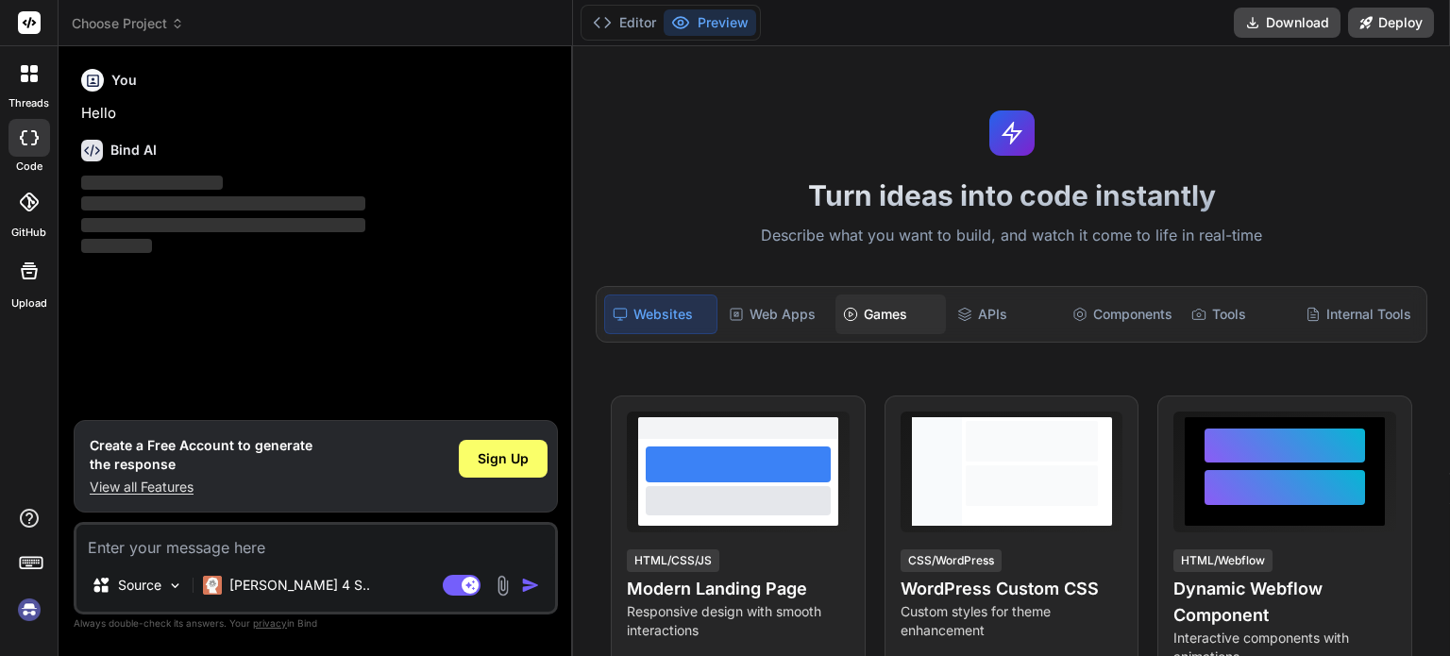
click at [886, 312] on div "Games" at bounding box center [890, 315] width 110 height 40
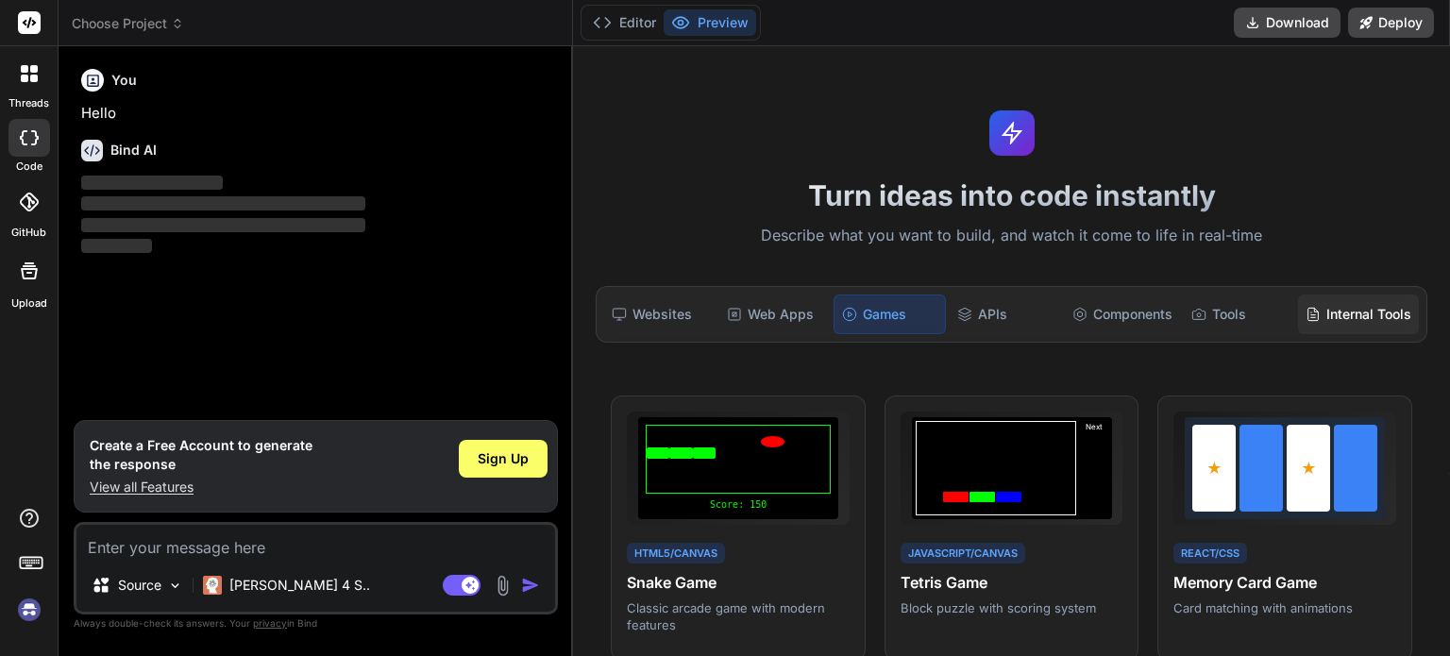
click at [1363, 305] on div "Internal Tools" at bounding box center [1358, 315] width 121 height 40
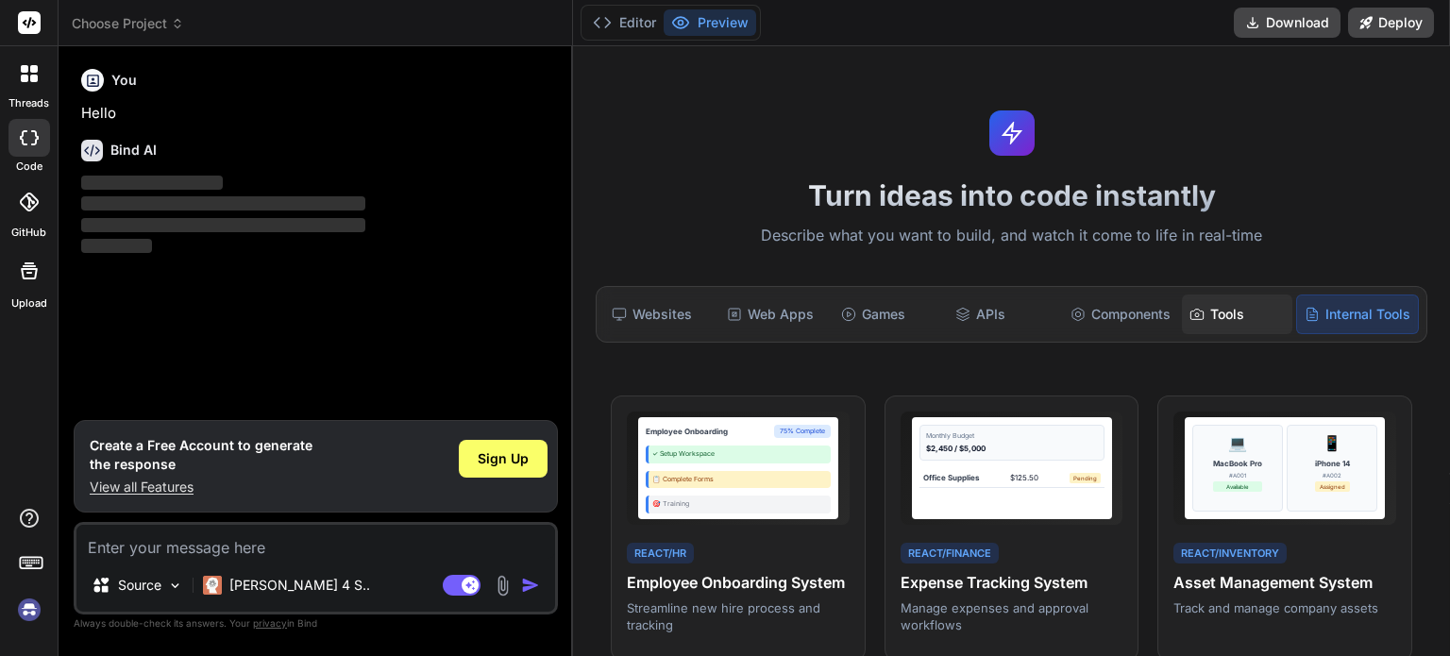
click at [1209, 327] on div "Tools" at bounding box center [1237, 315] width 110 height 40
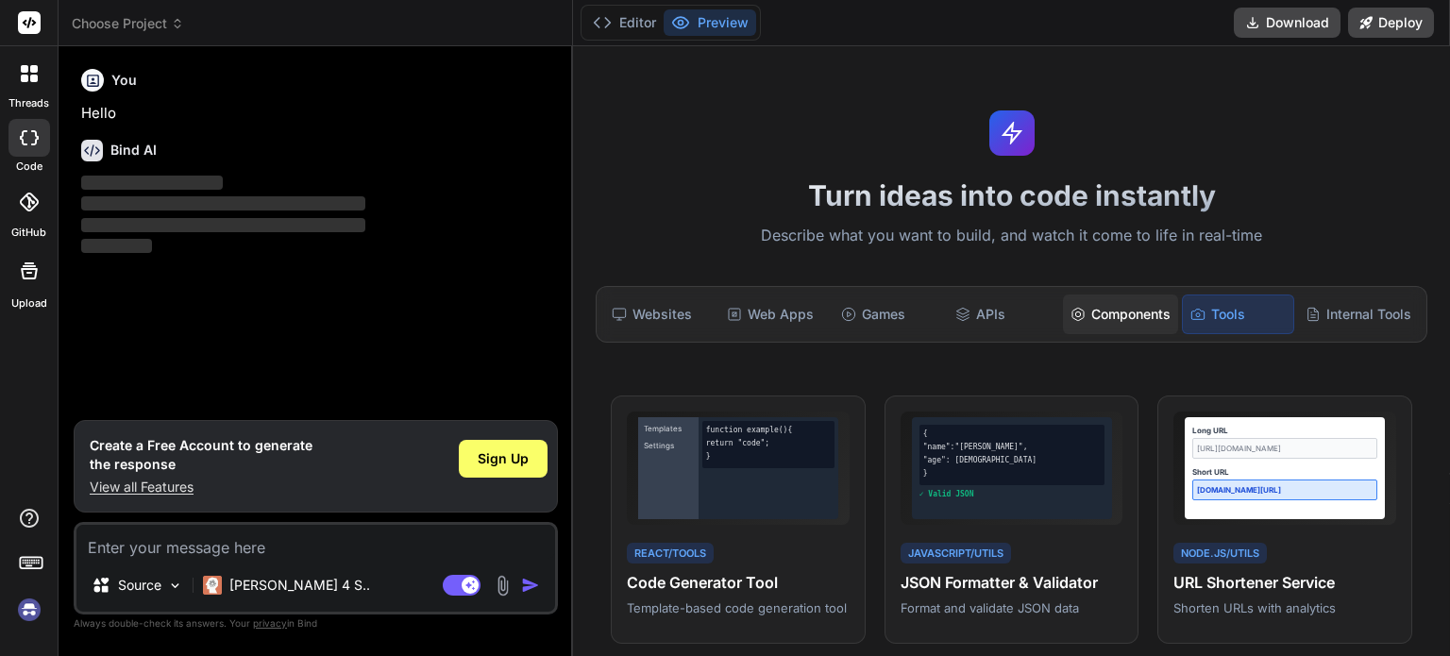
click at [1148, 315] on div "Components" at bounding box center [1120, 315] width 115 height 40
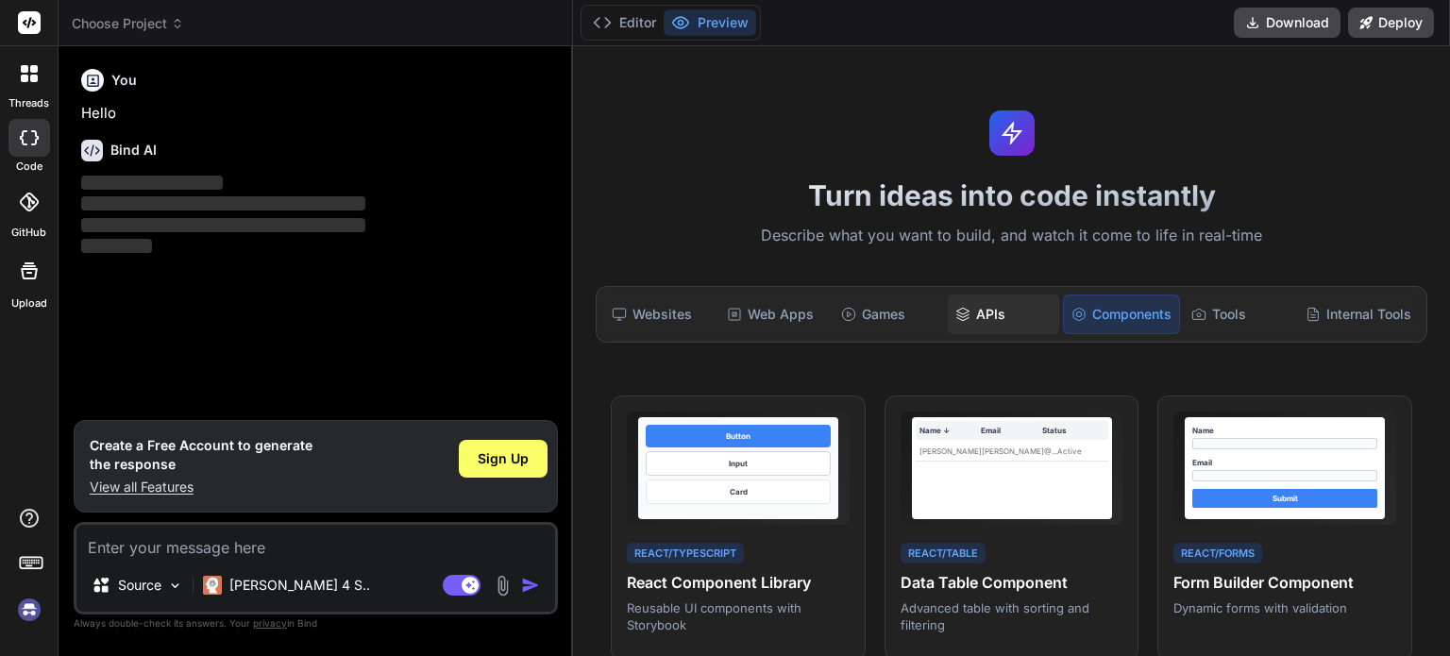
click at [978, 320] on div "APIs" at bounding box center [1003, 315] width 110 height 40
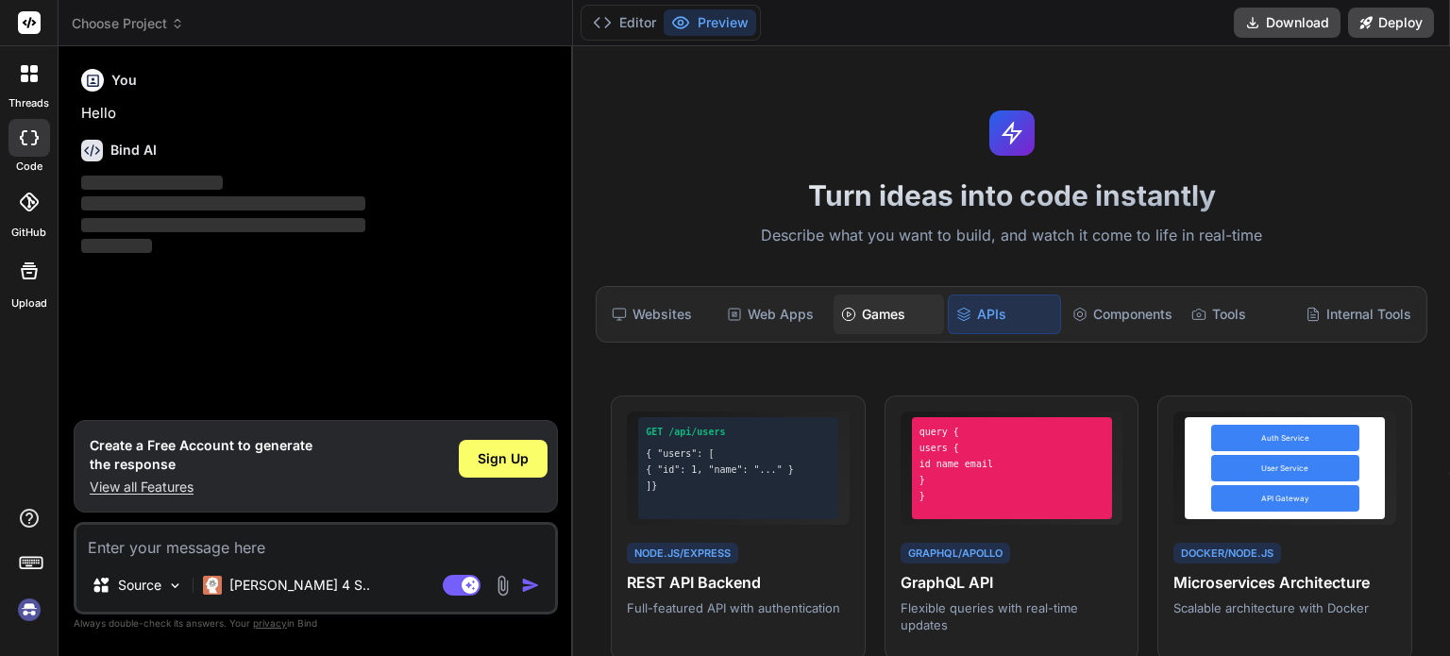
click at [865, 321] on div "Games" at bounding box center [889, 315] width 110 height 40
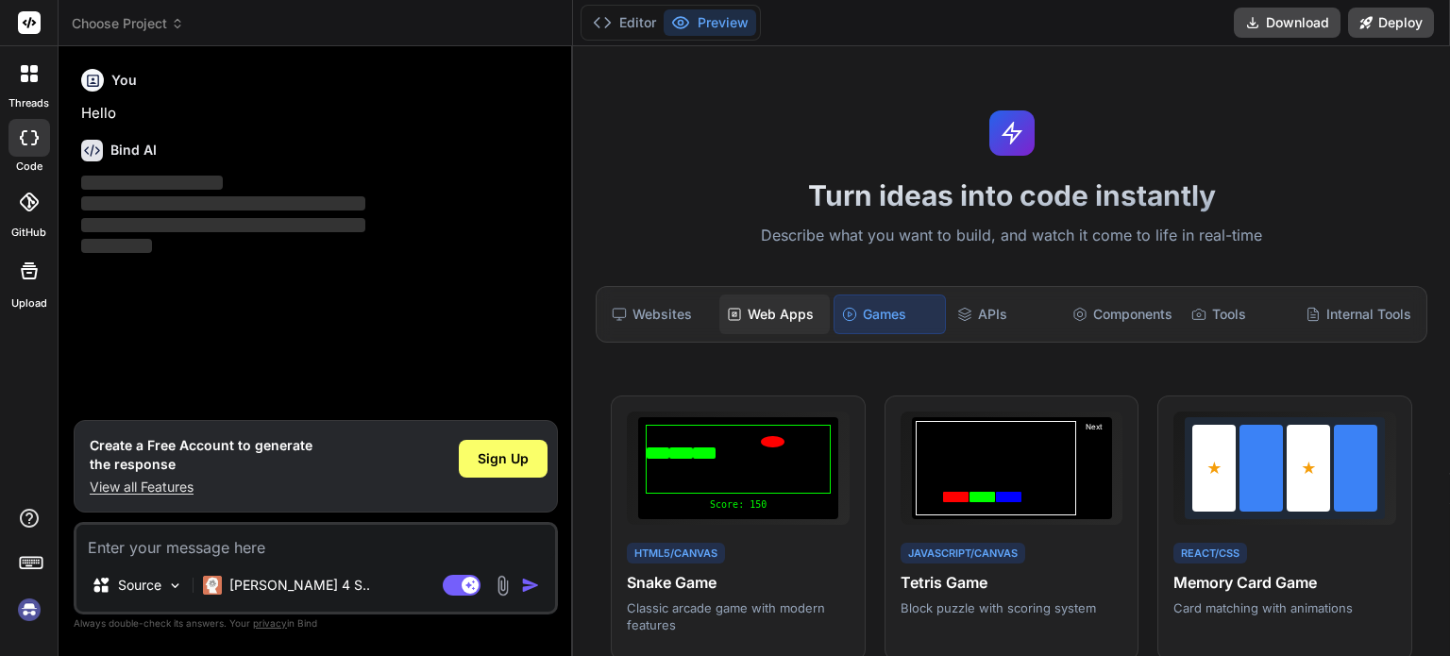
click at [740, 328] on div "Web Apps" at bounding box center [774, 315] width 110 height 40
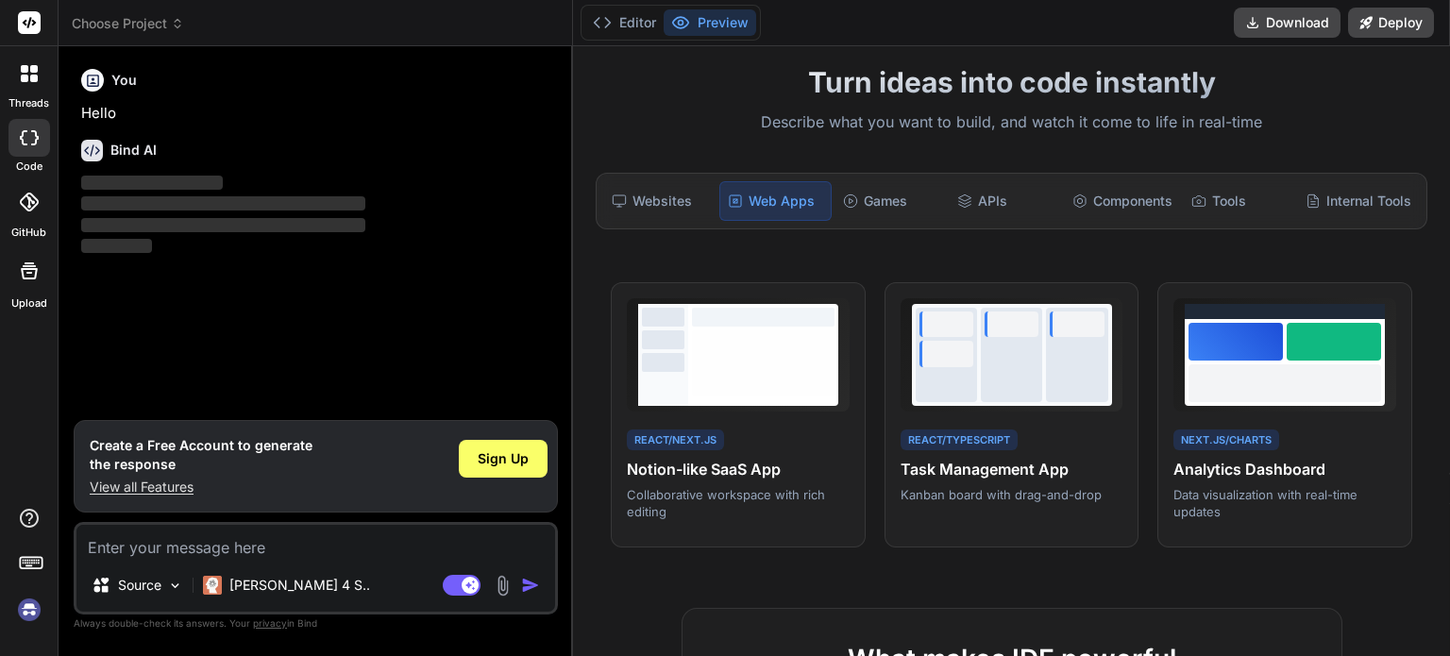
scroll to position [94, 0]
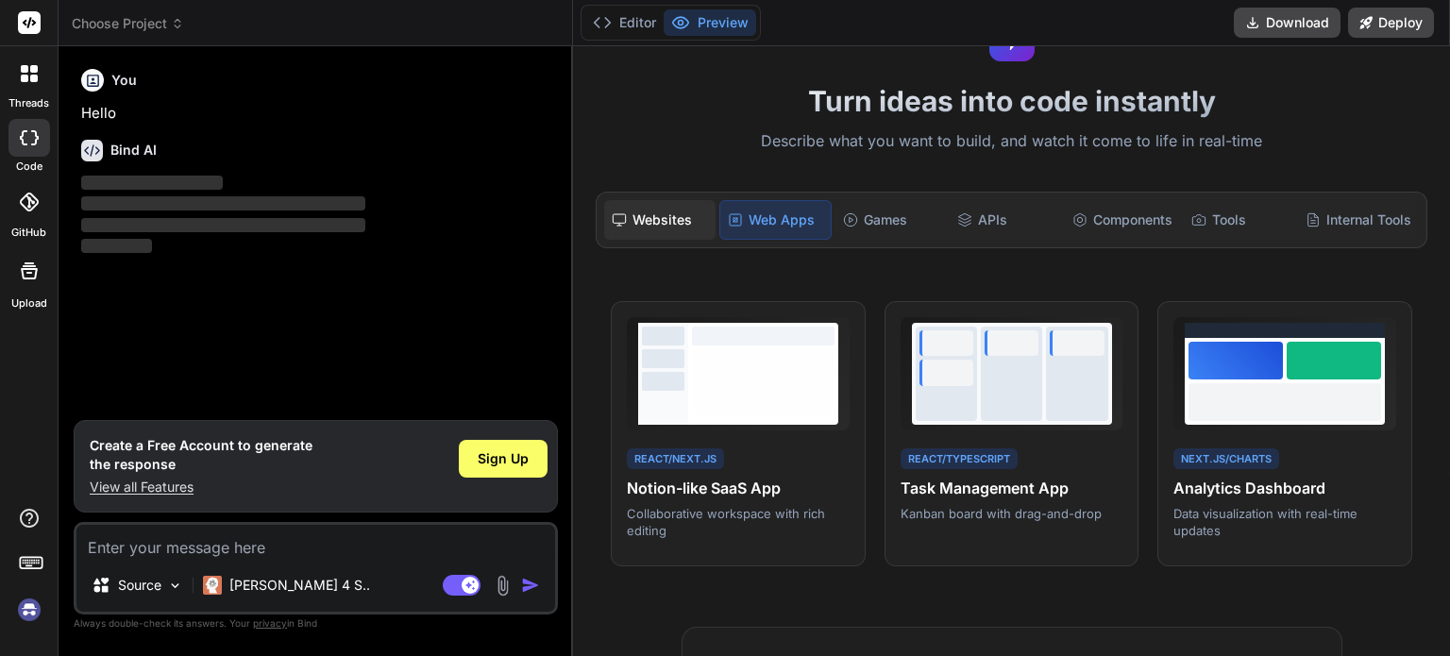
click at [682, 218] on div "Websites" at bounding box center [659, 220] width 110 height 40
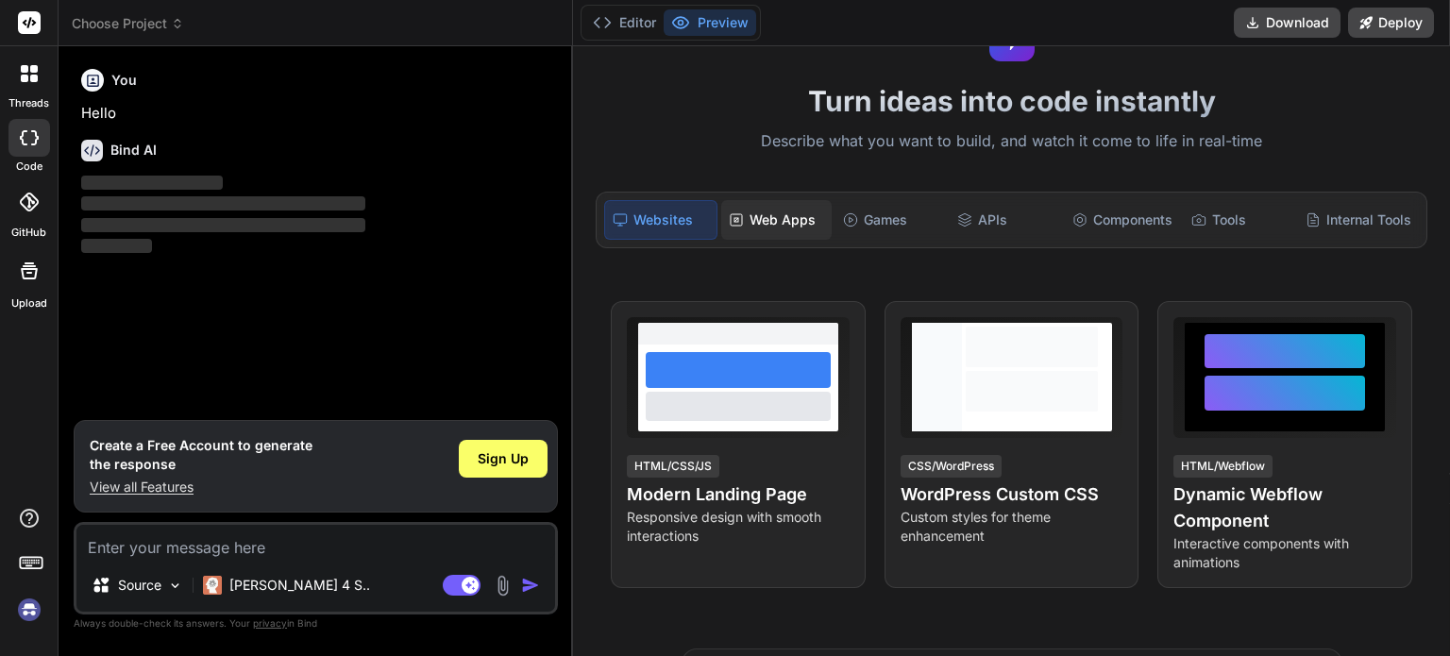
click at [783, 218] on div "Web Apps" at bounding box center [776, 220] width 110 height 40
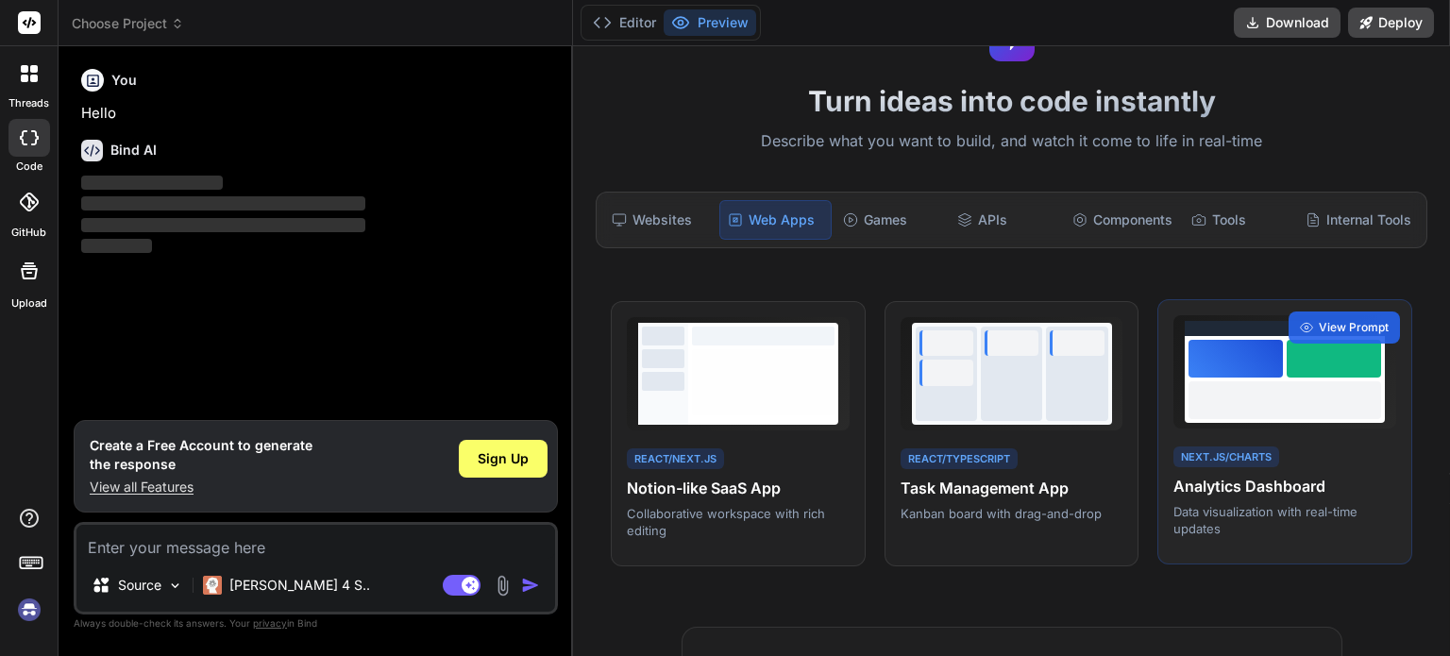
click at [1293, 394] on div at bounding box center [1285, 400] width 193 height 38
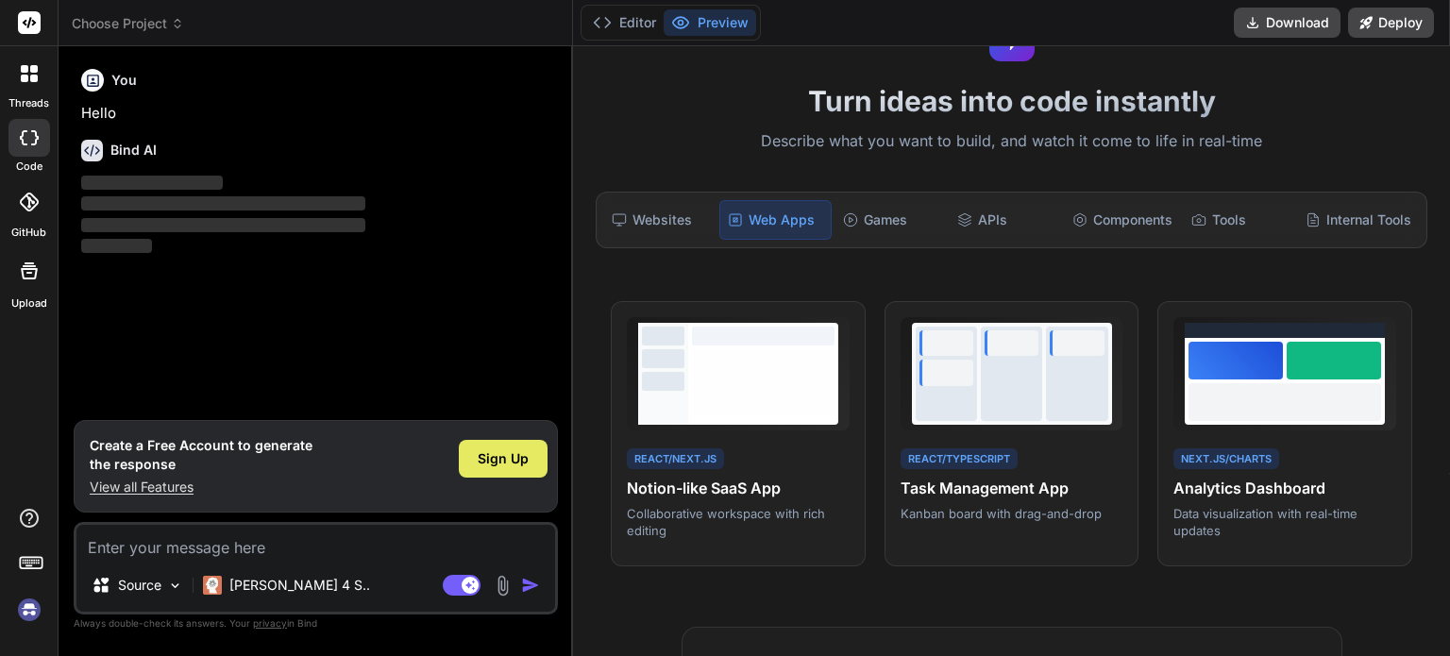
click at [521, 448] on div "Sign Up" at bounding box center [503, 459] width 89 height 38
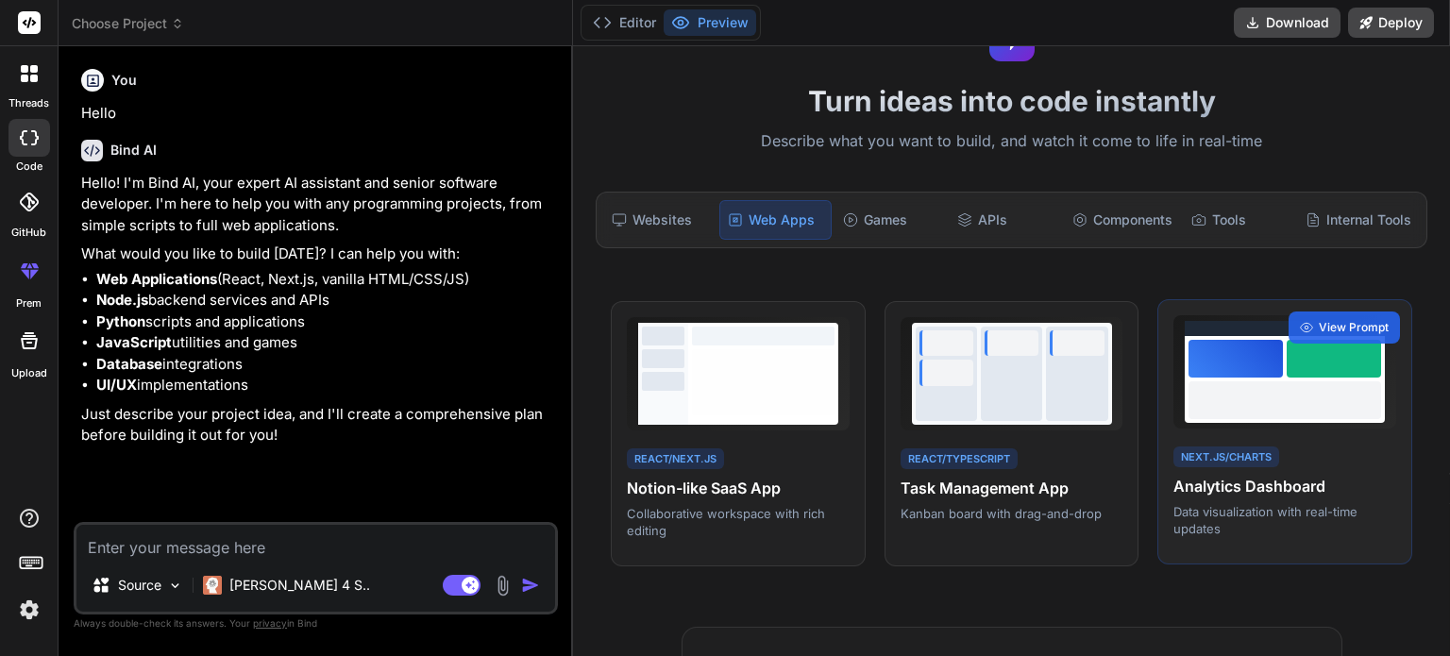
click at [1307, 388] on div at bounding box center [1285, 400] width 193 height 38
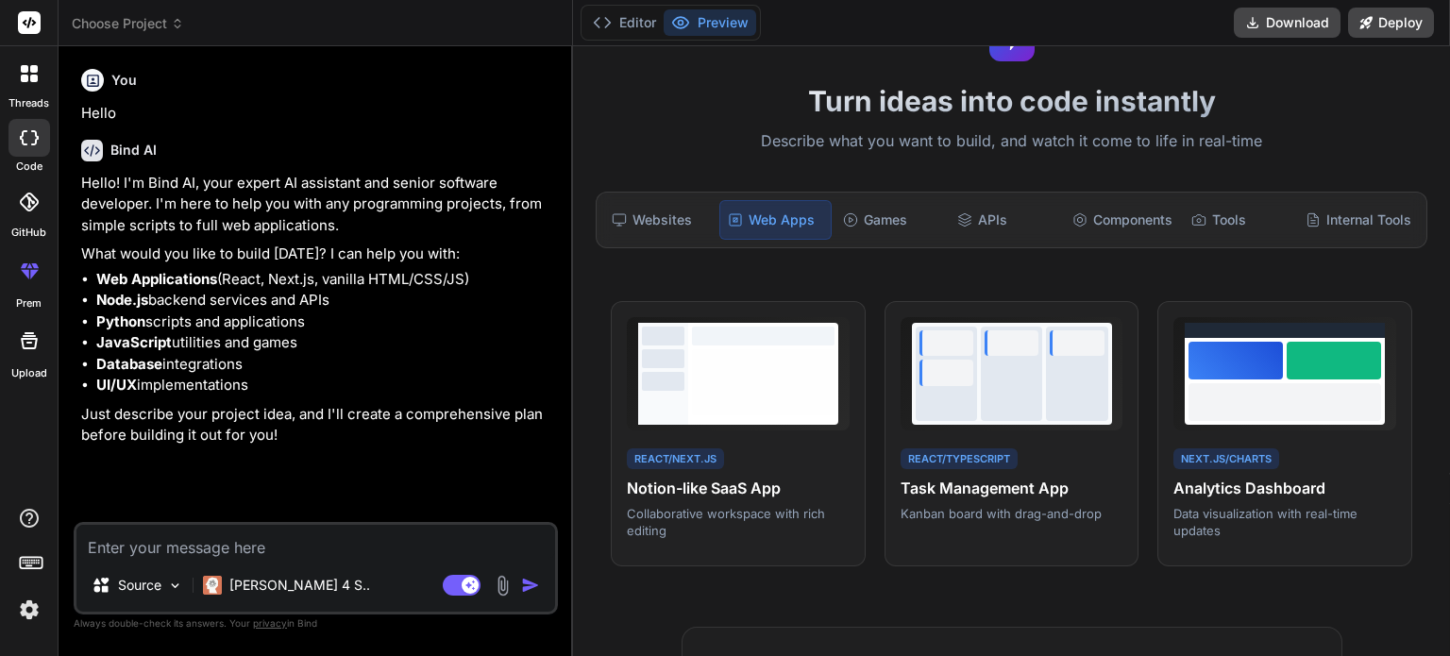
click at [346, 538] on textarea at bounding box center [315, 542] width 479 height 34
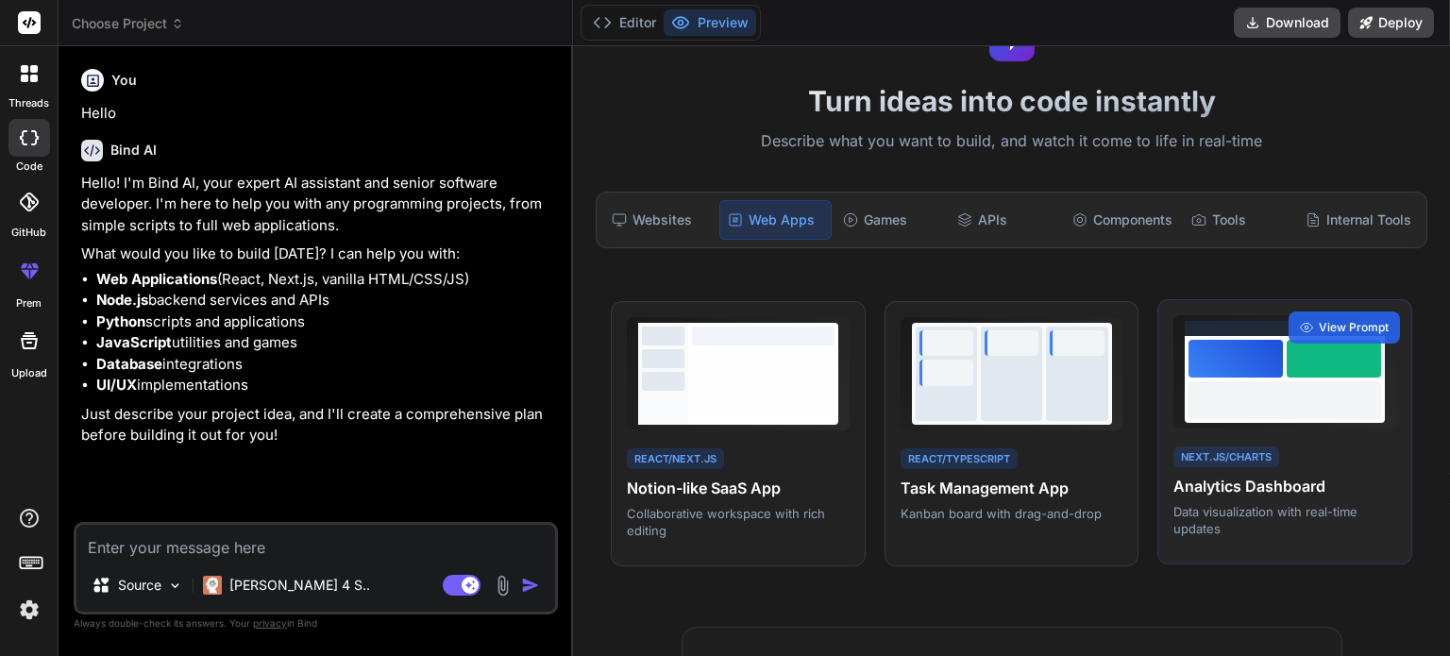
click at [1212, 532] on p "Data visualization with real-time updates" at bounding box center [1284, 520] width 223 height 34
click at [1212, 449] on div "Next.js/Charts" at bounding box center [1226, 458] width 106 height 22
click at [1348, 308] on div "Next.js/Charts Analytics Dashboard Data visualization with real-time updates Vi…" at bounding box center [1284, 432] width 255 height 266
click at [1339, 323] on span "View Prompt" at bounding box center [1354, 327] width 70 height 17
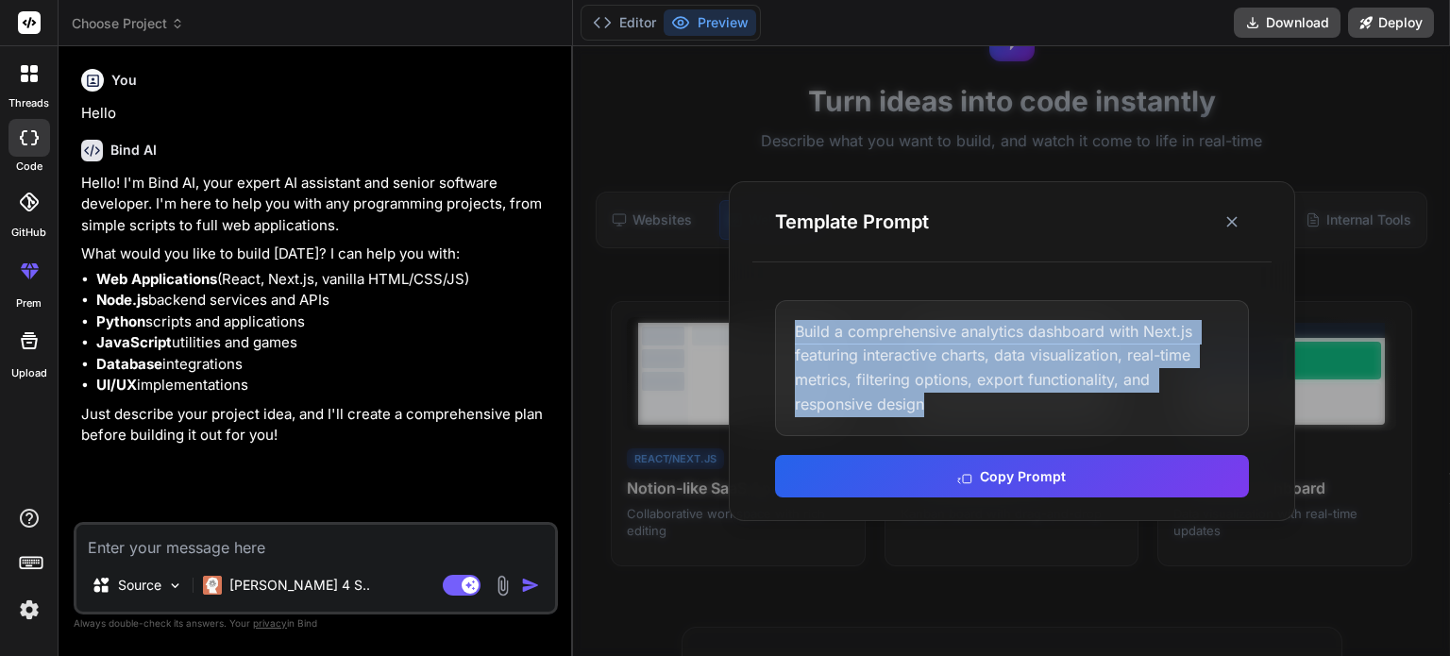
drag, startPoint x: 940, startPoint y: 402, endPoint x: 777, endPoint y: 332, distance: 177.6
click at [777, 332] on div "Build a comprehensive analytics dashboard with Next.js featuring interactive ch…" at bounding box center [1012, 368] width 474 height 136
copy div "Build a comprehensive analytics dashboard with Next.js featuring interactive ch…"
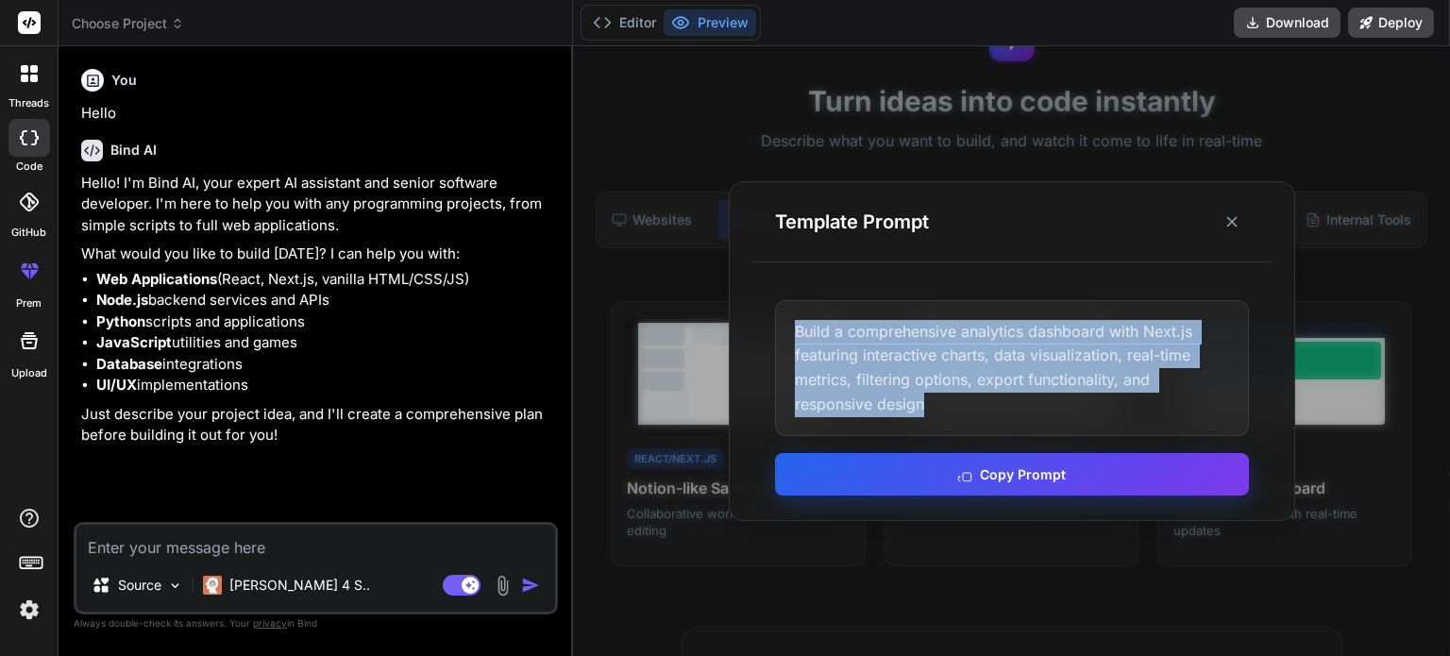
click at [998, 476] on button "Copy Prompt" at bounding box center [1012, 474] width 474 height 42
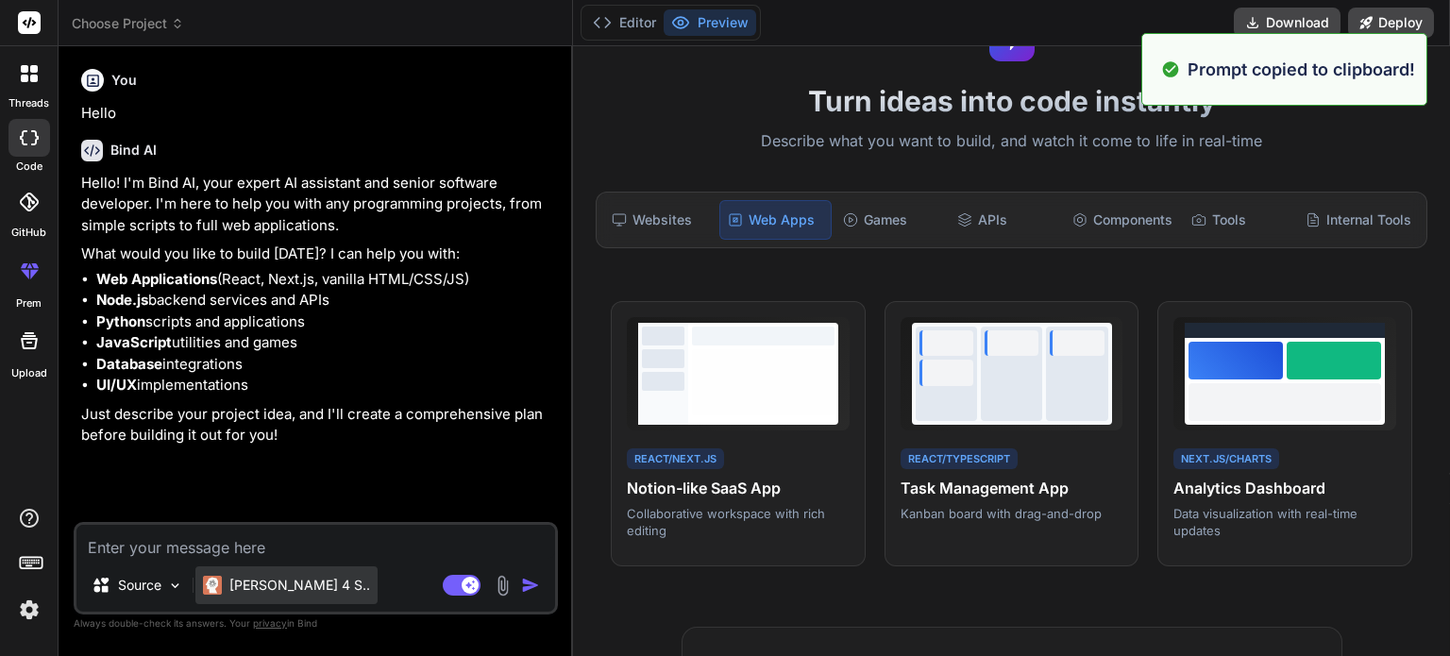
click at [288, 592] on p "[PERSON_NAME] 4 S.." at bounding box center [299, 585] width 141 height 19
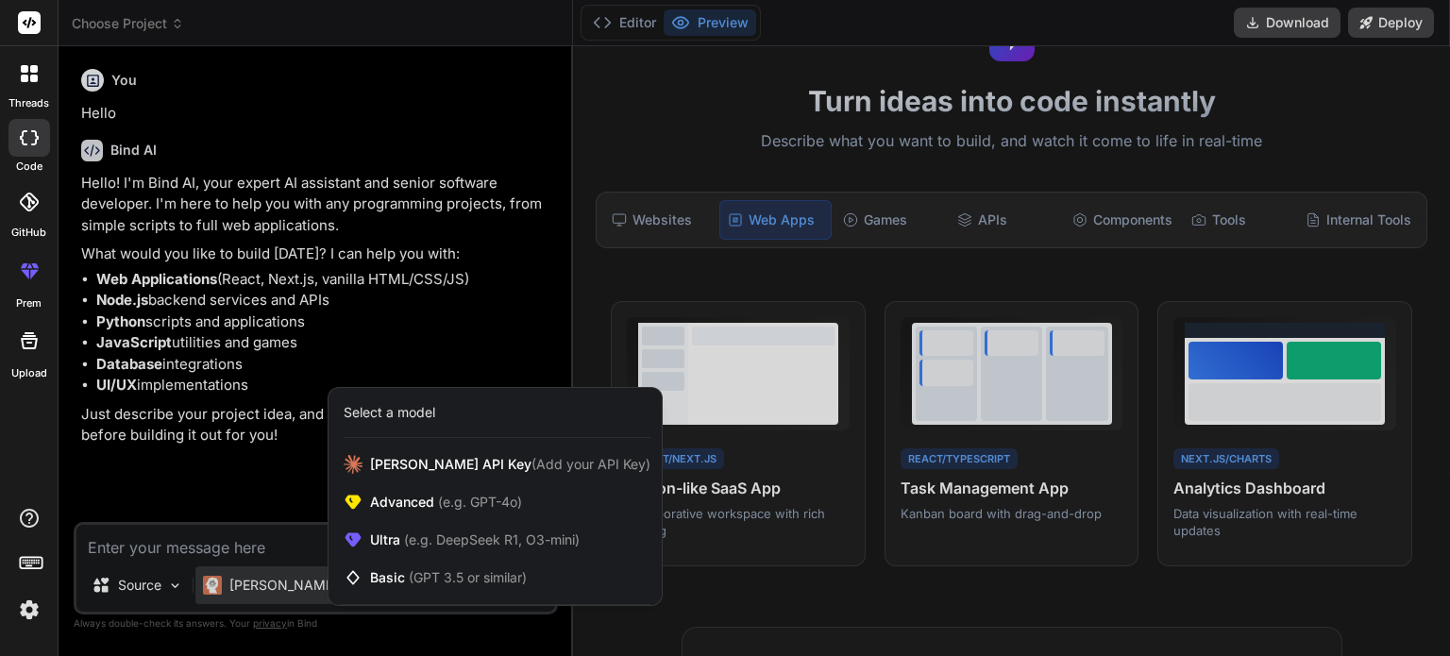
drag, startPoint x: 294, startPoint y: 554, endPoint x: 217, endPoint y: 553, distance: 76.5
click at [217, 553] on div at bounding box center [725, 328] width 1450 height 656
type textarea "x"
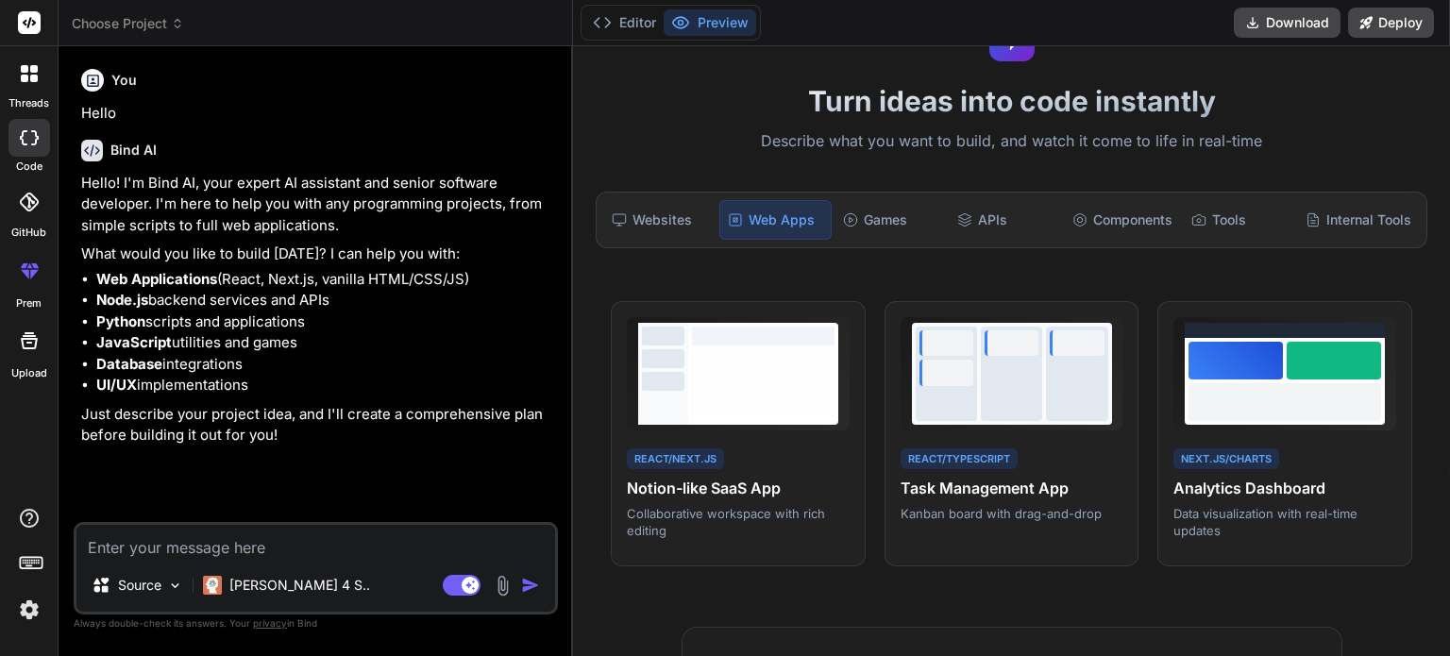
click at [234, 547] on textarea at bounding box center [315, 542] width 479 height 34
paste textarea "Build a comprehensive analytics dashboard with Next.js featuring interactive ch…"
type textarea "Build a comprehensive analytics dashboard with Next.js featuring interactive ch…"
type textarea "x"
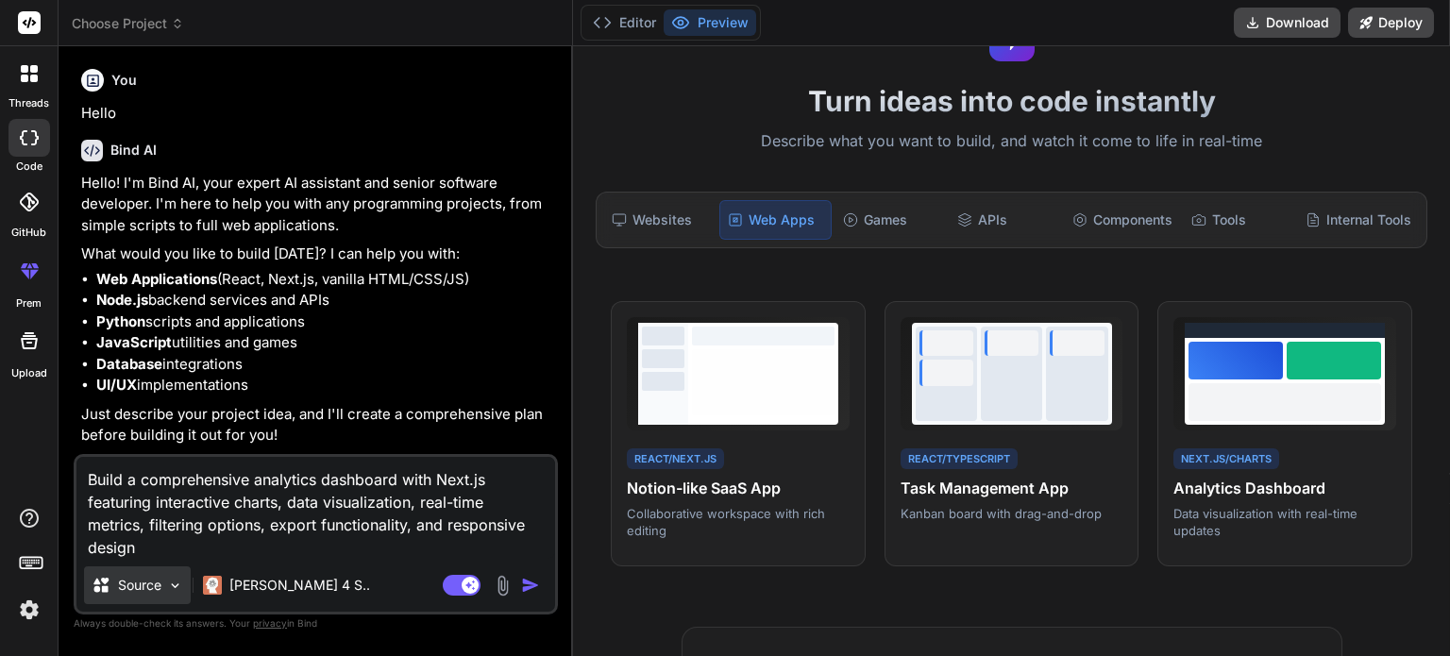
type textarea "Build a comprehensive analytics dashboard with Next.js featuring interactive ch…"
click at [168, 588] on div "Source" at bounding box center [137, 585] width 107 height 38
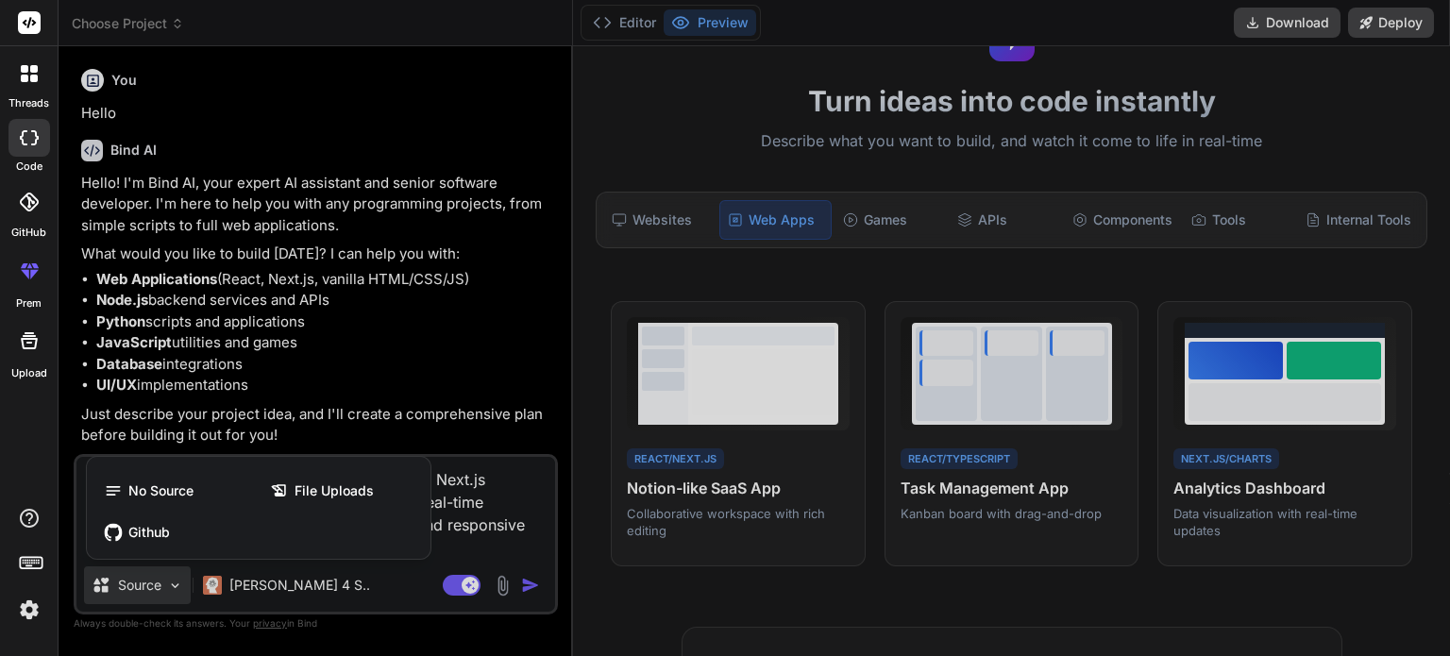
click at [168, 588] on div at bounding box center [725, 328] width 1450 height 656
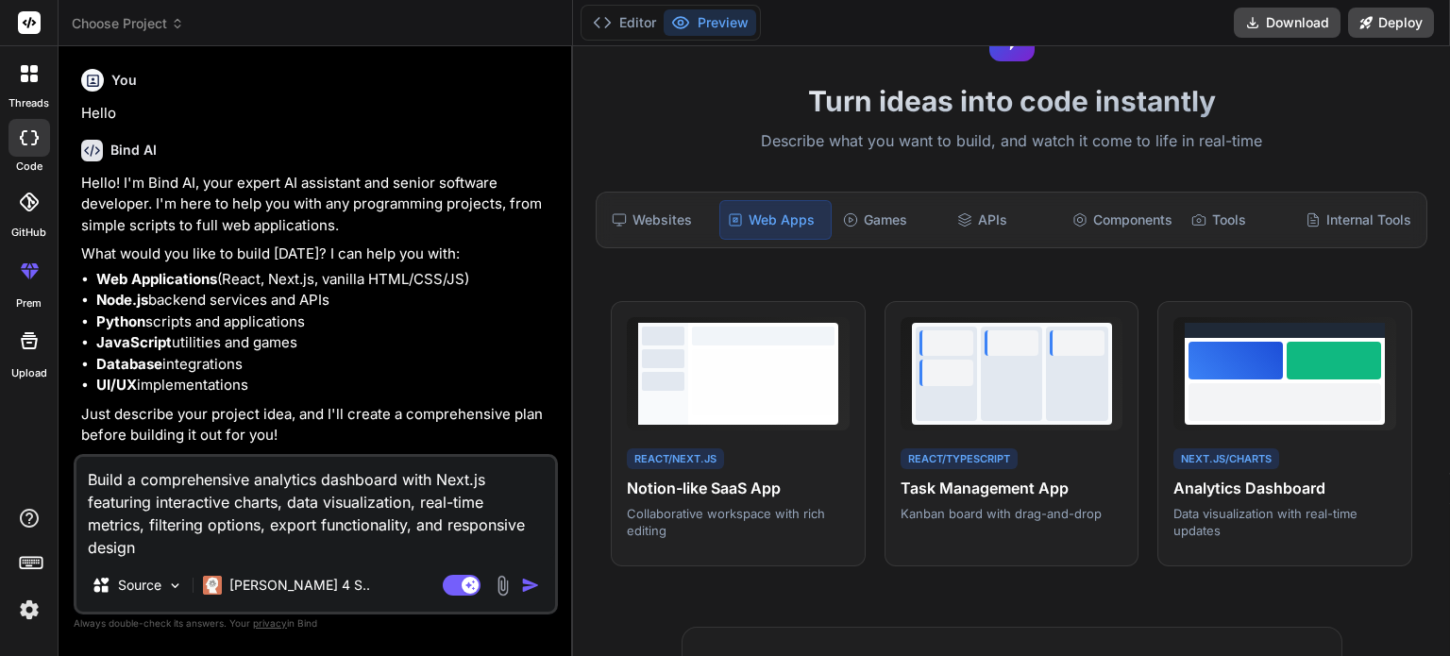
click at [533, 584] on img "button" at bounding box center [530, 585] width 19 height 19
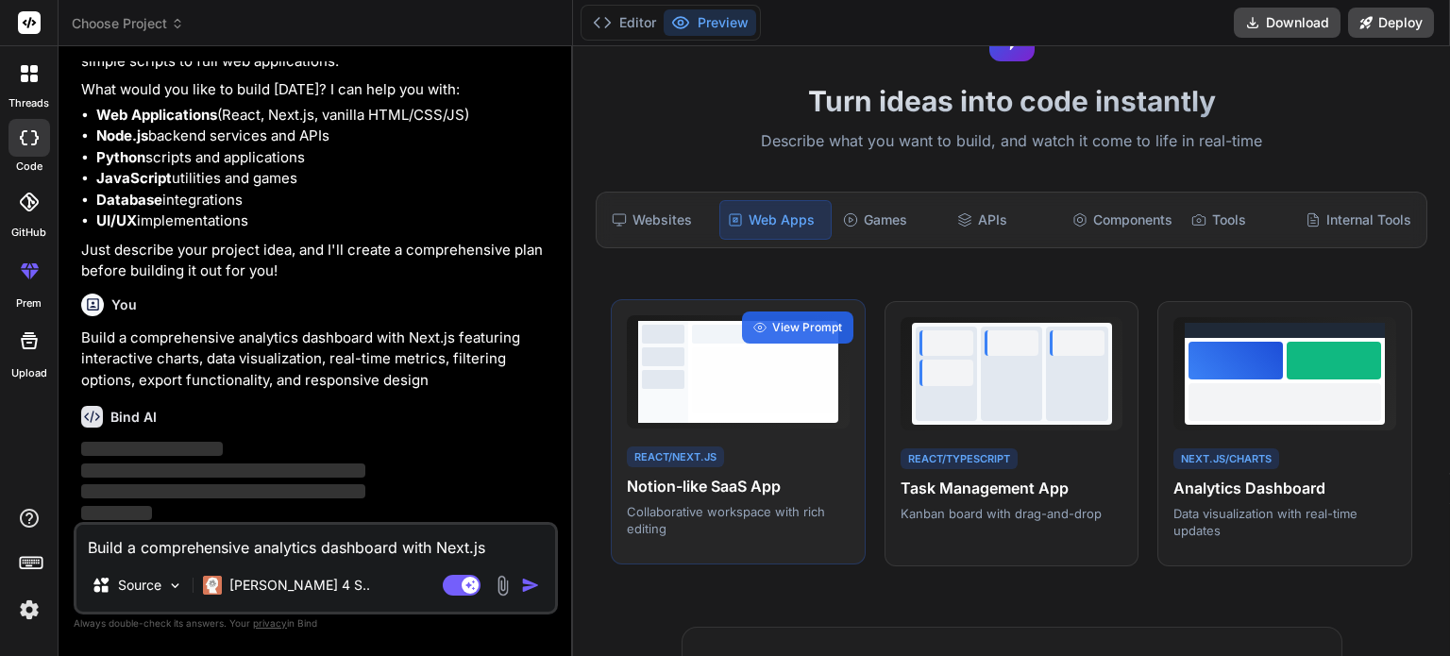
scroll to position [164, 0]
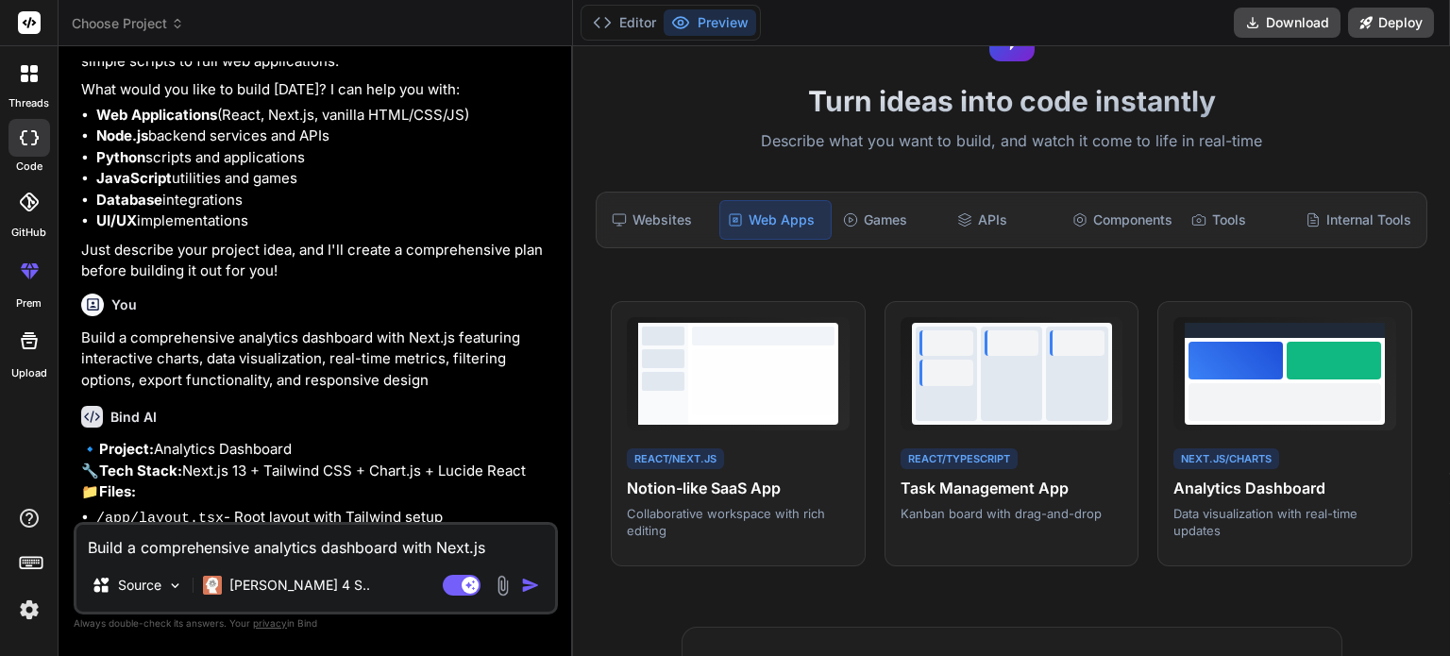
type textarea "x"
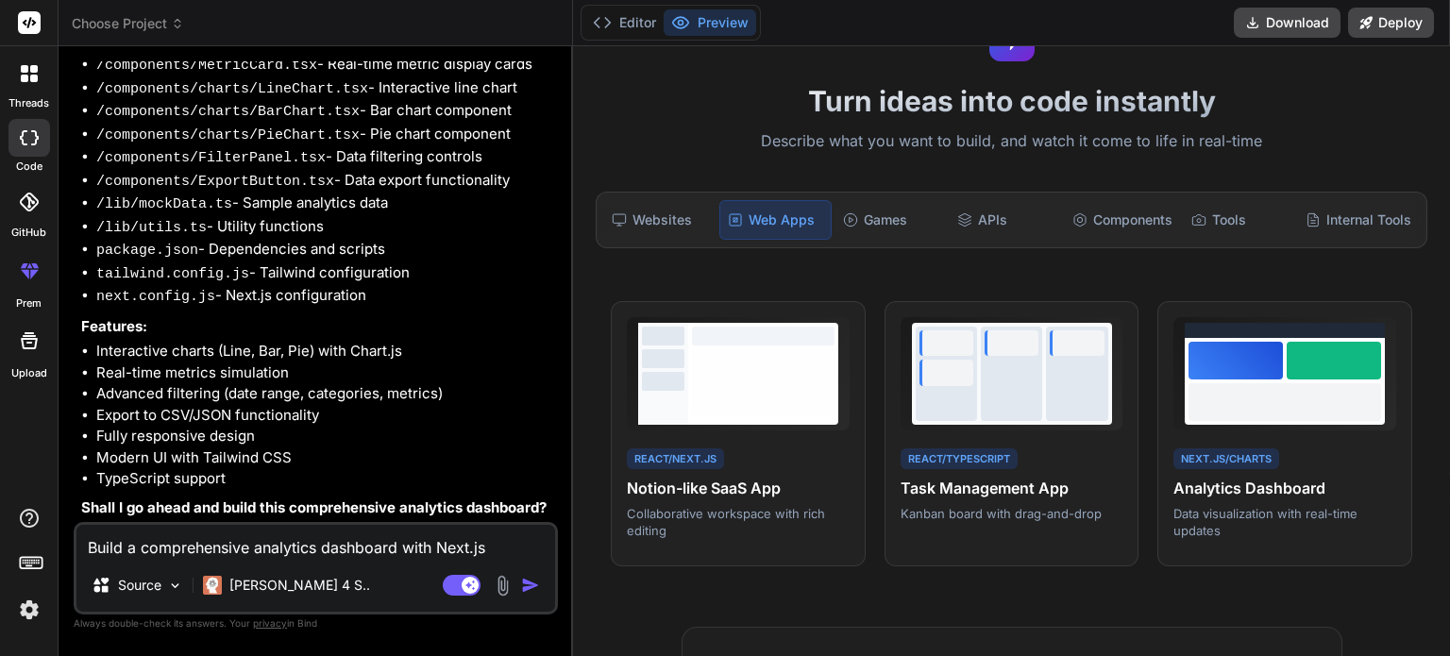
scroll to position [721, 0]
click at [204, 552] on textarea "Build a comprehensive analytics dashboard with Next.js featuring interactive ch…" at bounding box center [315, 542] width 479 height 34
click at [140, 498] on strong "Shall I go ahead and build this comprehensive analytics dashboard?" at bounding box center [313, 507] width 465 height 18
drag, startPoint x: 140, startPoint y: 486, endPoint x: 178, endPoint y: 485, distance: 38.7
click at [178, 498] on strong "Shall I go ahead and build this comprehensive analytics dashboard?" at bounding box center [313, 507] width 465 height 18
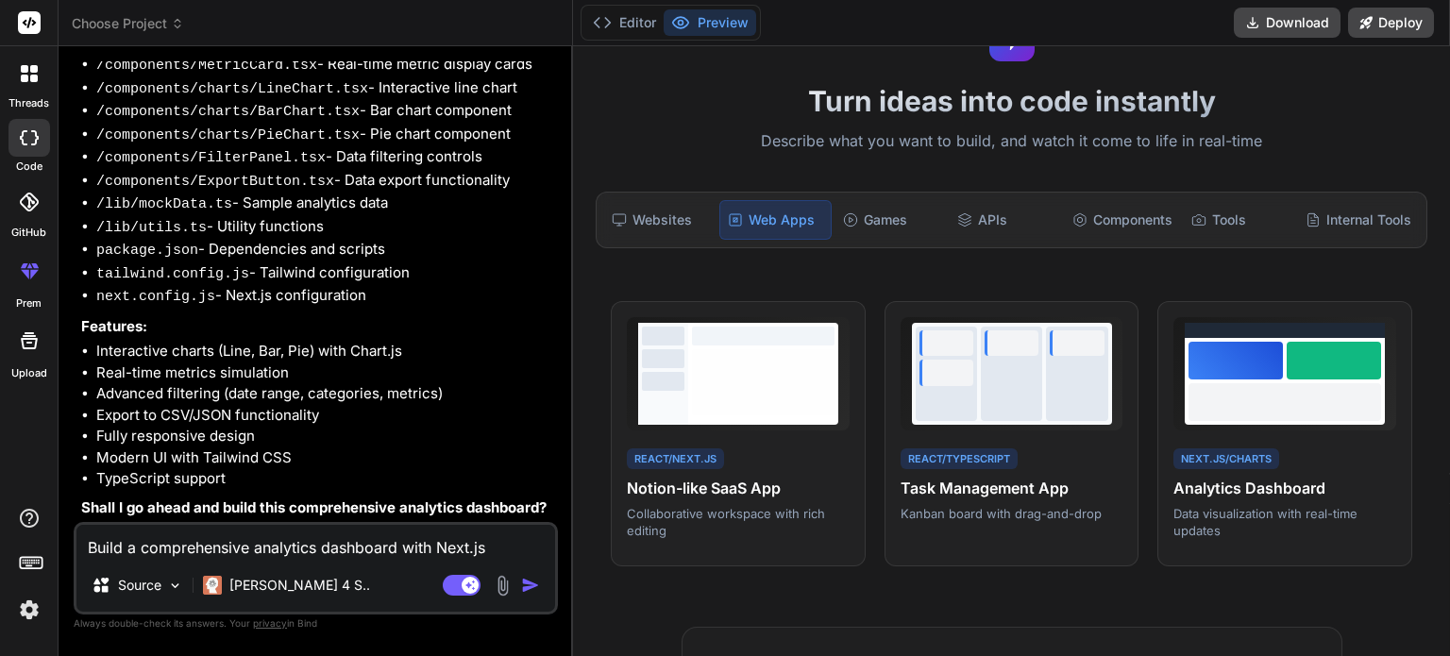
drag, startPoint x: 200, startPoint y: 467, endPoint x: 136, endPoint y: 492, distance: 68.7
click at [136, 498] on strong "Shall I go ahead and build this comprehensive analytics dashboard?" at bounding box center [313, 507] width 465 height 18
drag, startPoint x: 136, startPoint y: 492, endPoint x: 166, endPoint y: 489, distance: 30.3
click at [167, 498] on strong "Shall I go ahead and build this comprehensive analytics dashboard?" at bounding box center [313, 507] width 465 height 18
copy strong "go ahead"
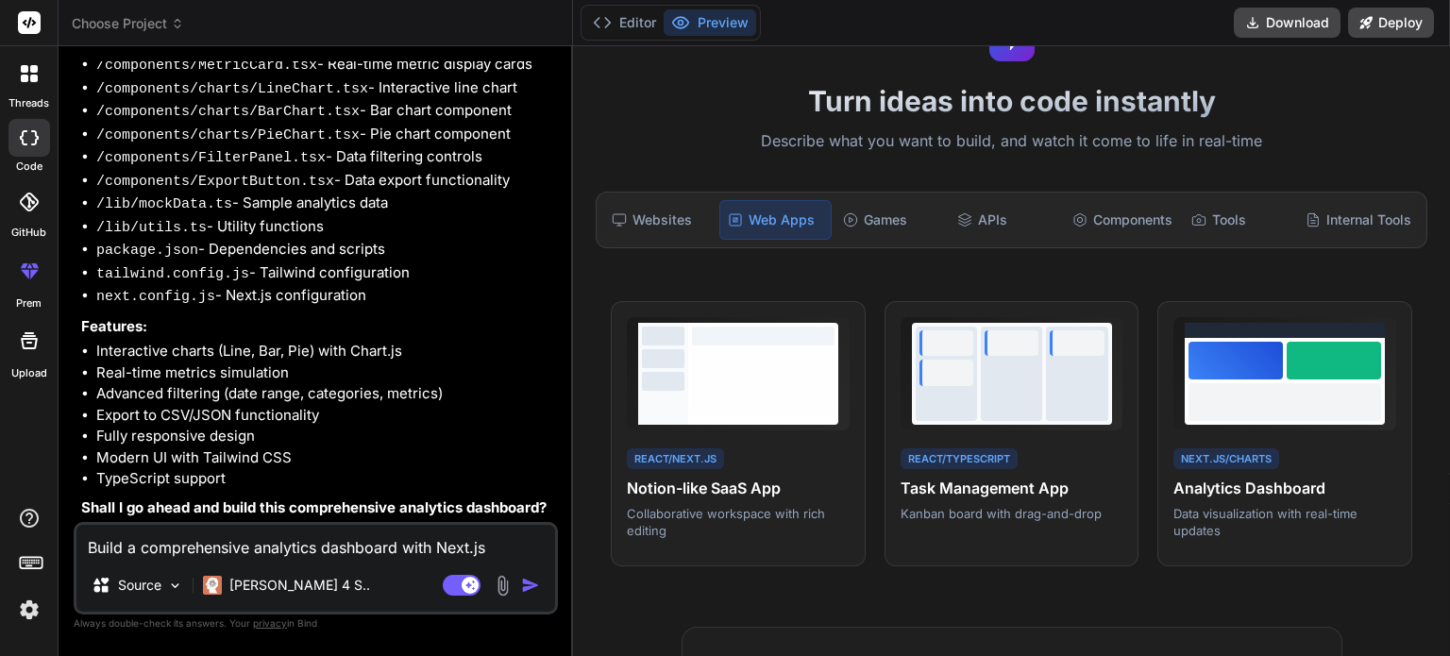
paste textarea "go ahead"
type textarea "go ahead"
type textarea "x"
type textarea "go ahead"
click at [536, 595] on img "button" at bounding box center [530, 585] width 19 height 19
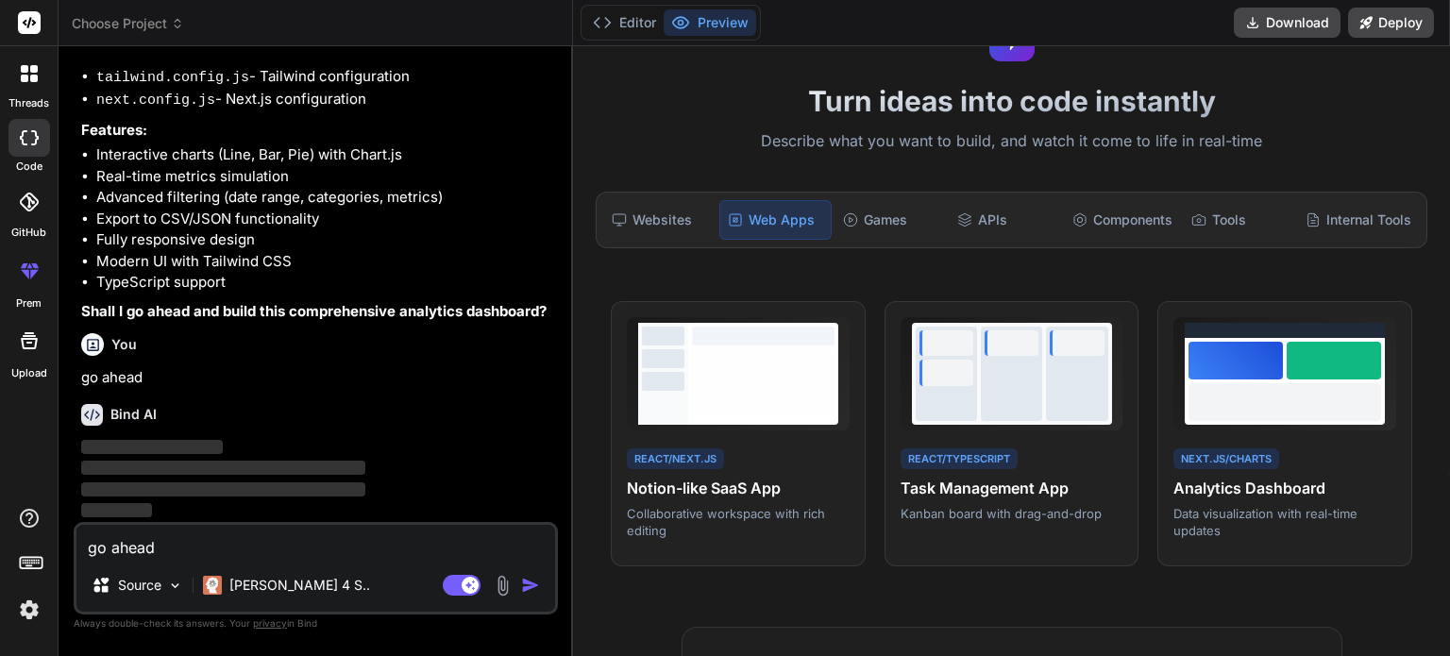
scroll to position [918, 0]
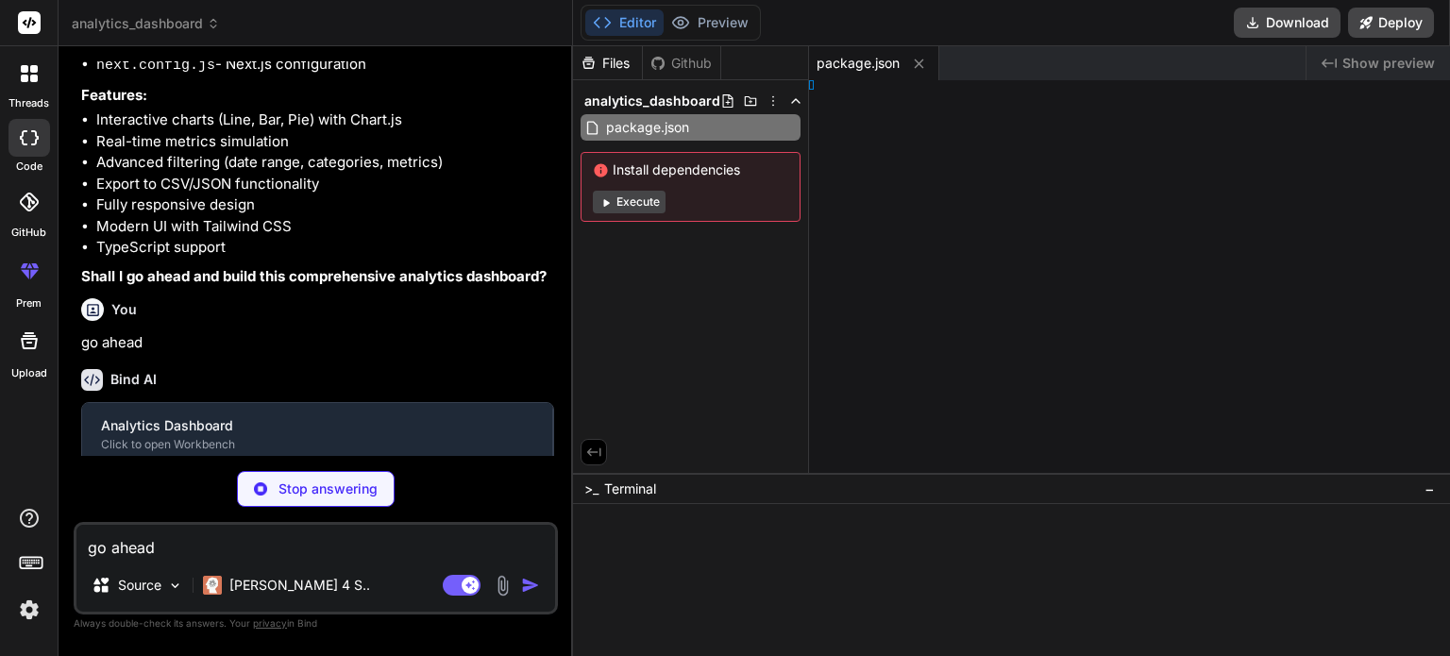
type textarea "x"
type textarea "onfig"
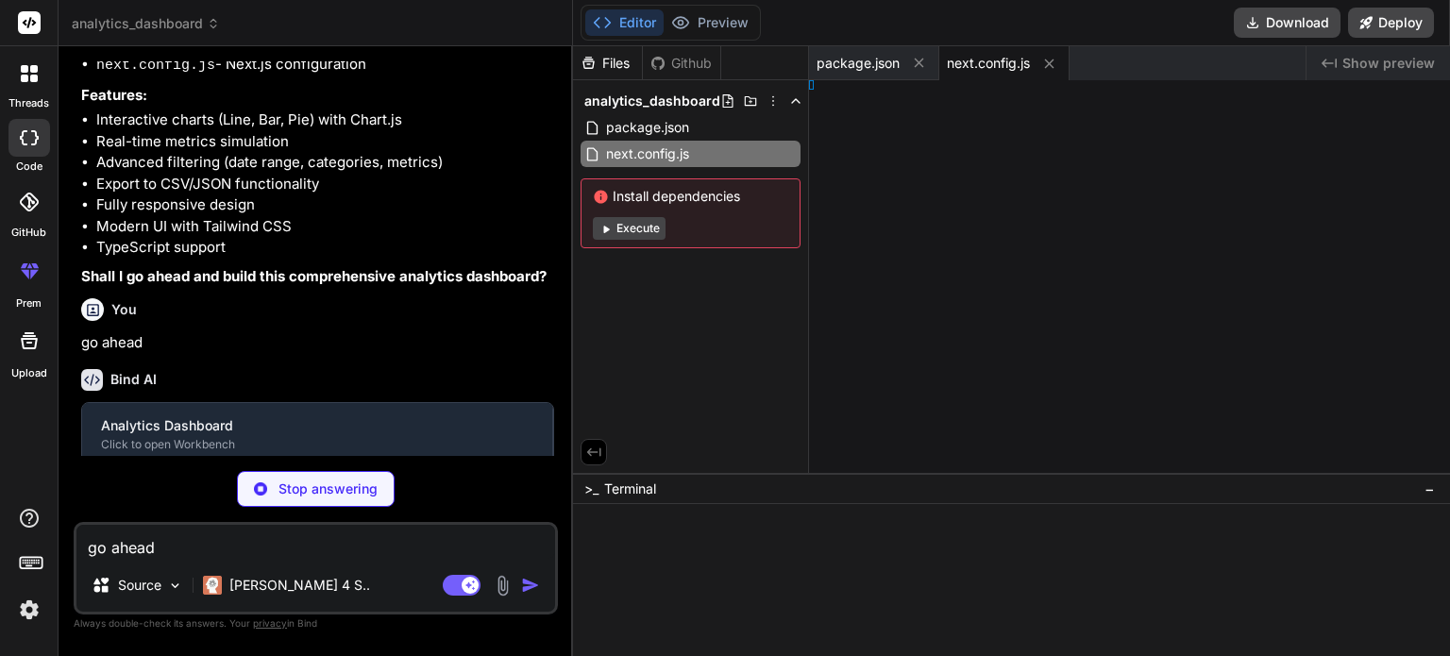
type textarea "x"
type textarea "}"
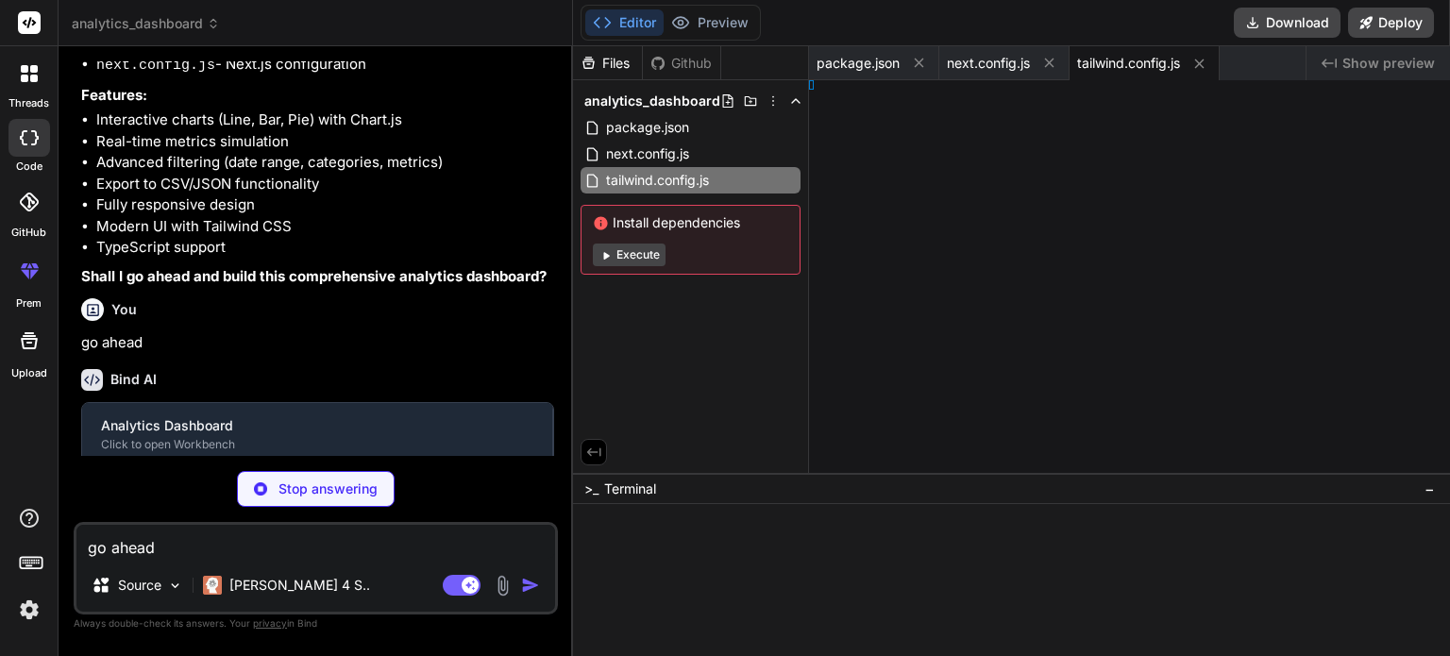
type textarea "x"
type textarea ", }, }"
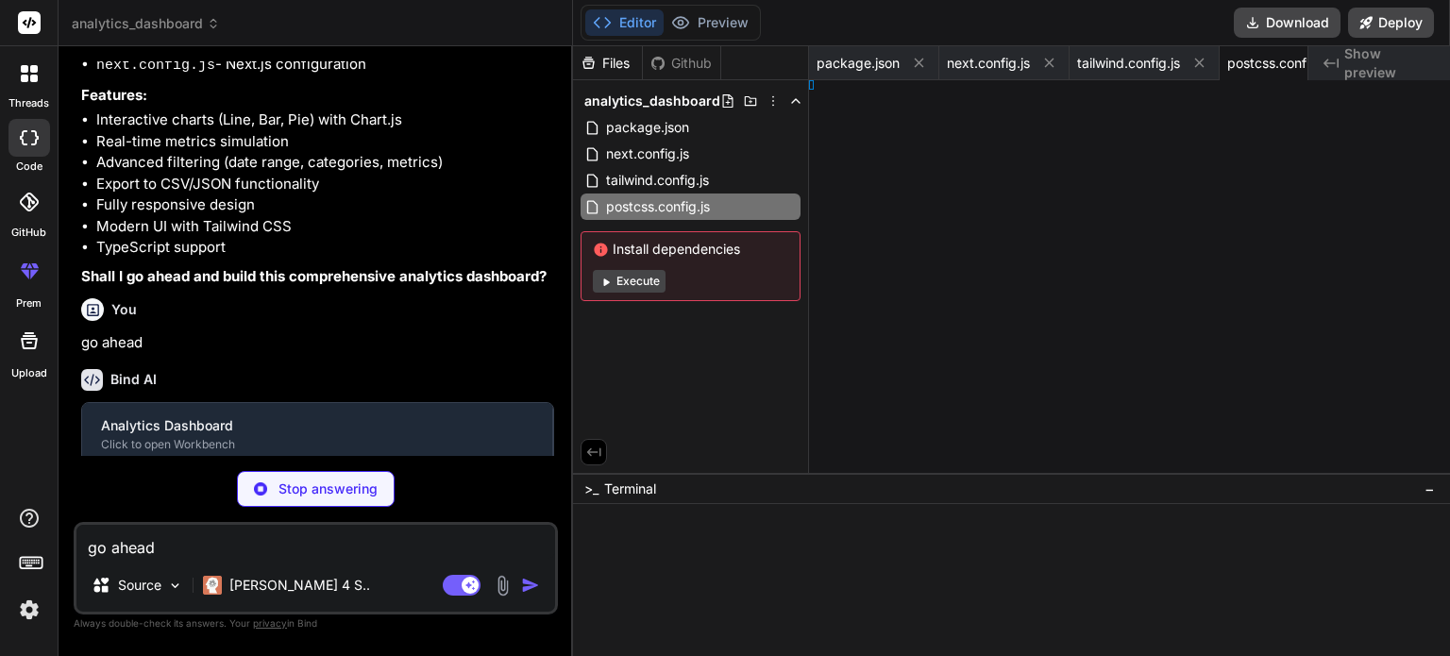
type textarea "x"
type textarea "15; } }"
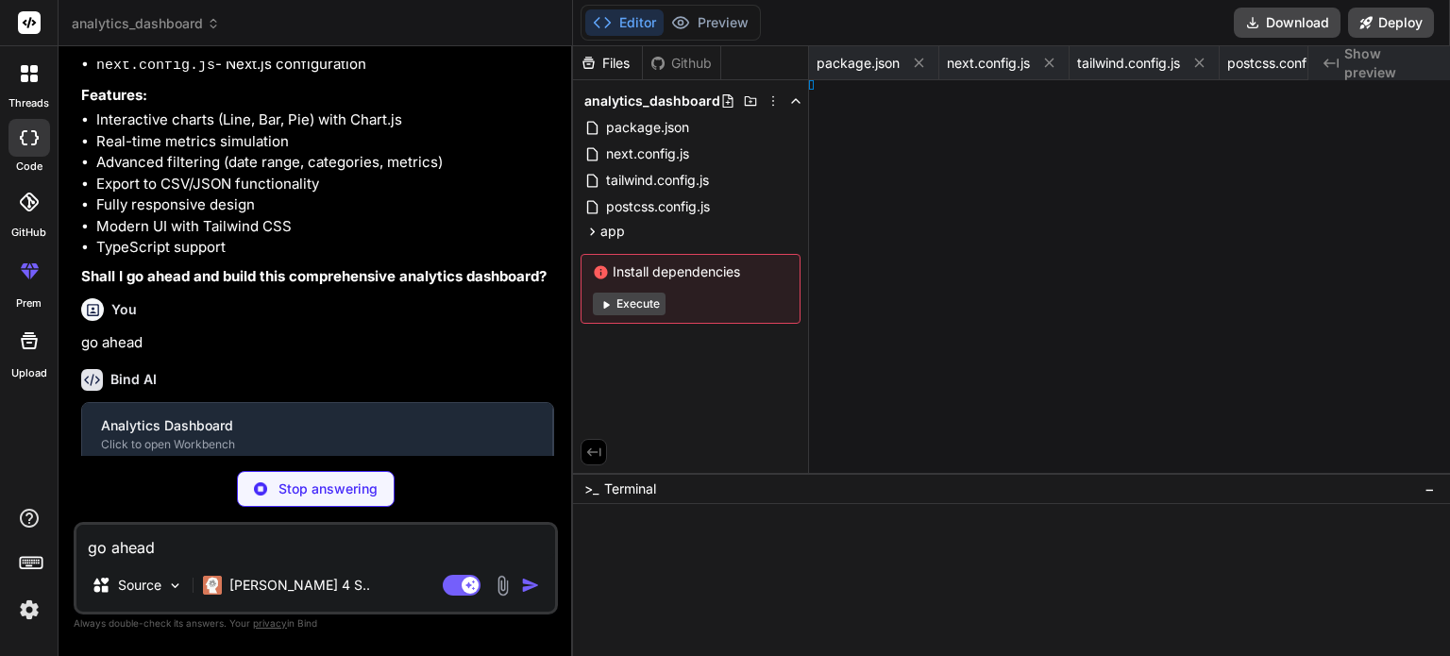
type textarea "x"
type textarea "tml> ) }"
type textarea "x"
type textarea "ain> ) }"
type textarea "x"
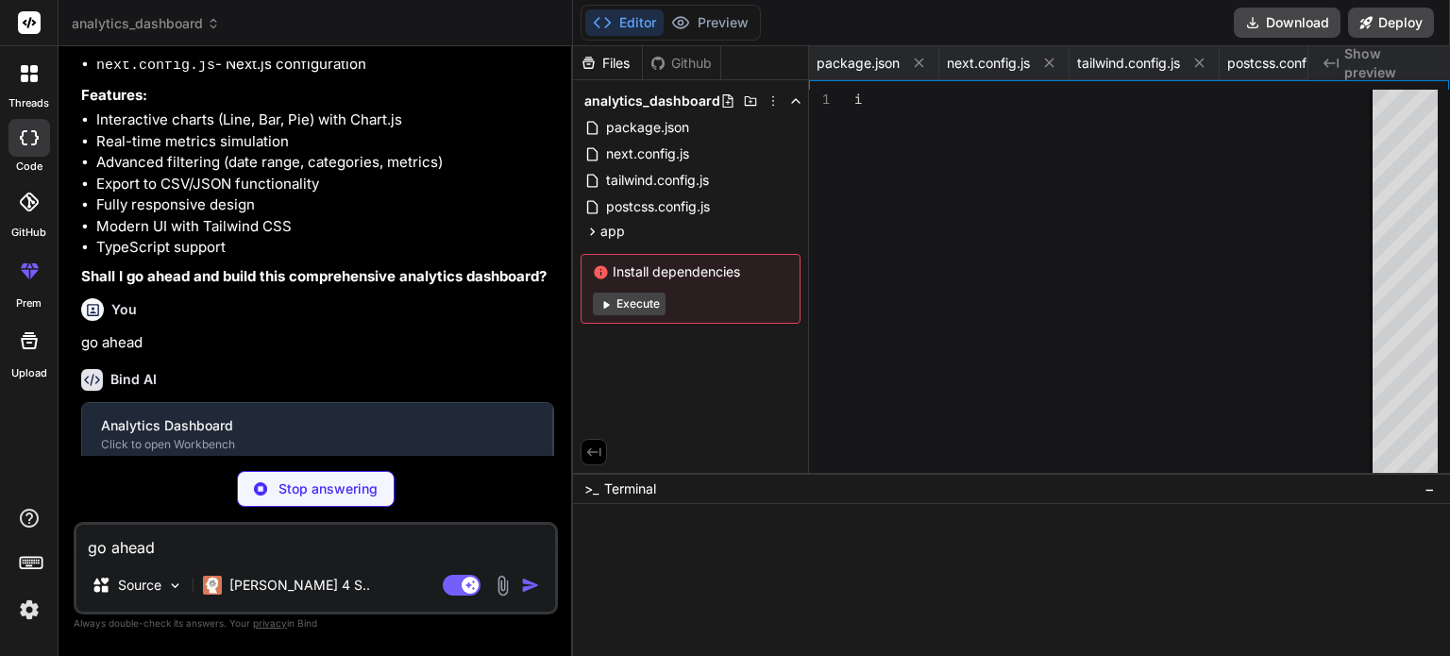
type textarea "import Dashboard from '@/components/Dashboard' export default function Home() {…"
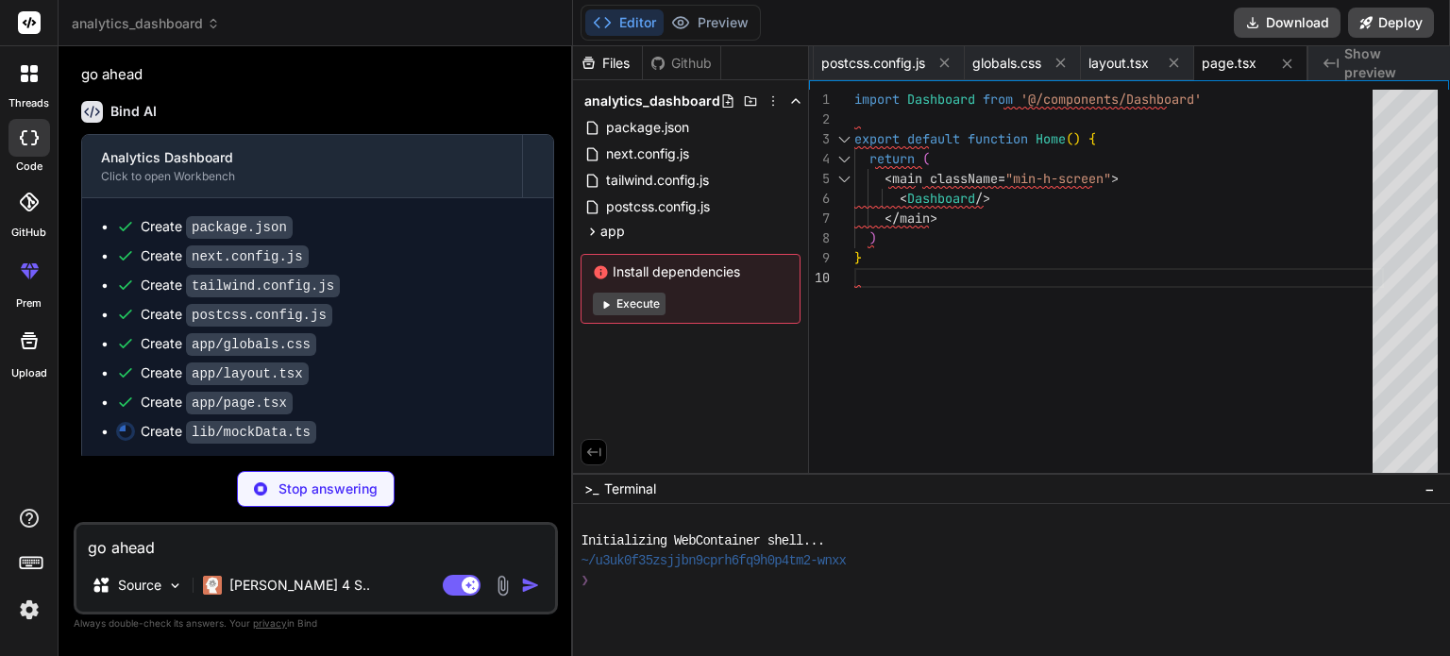
scroll to position [1223, 0]
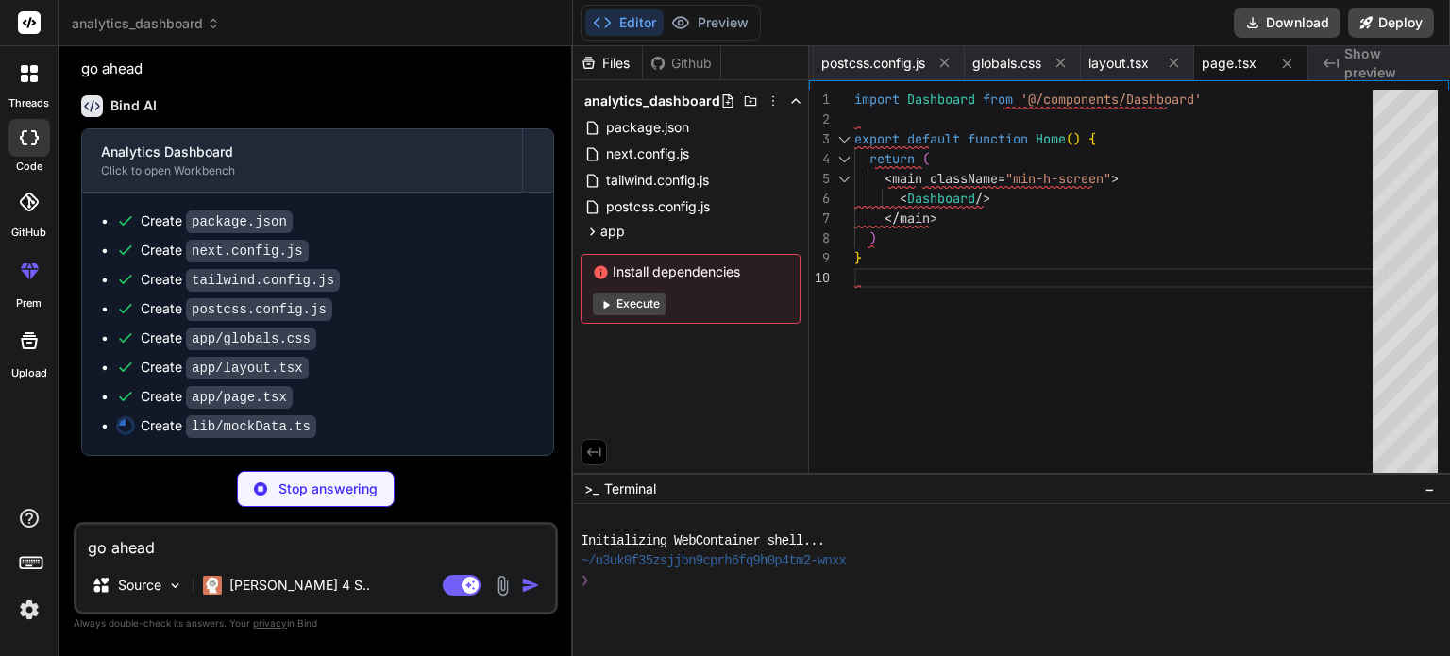
type textarea "x"
type textarea "25), pieChartData: [ { label: 'Desktop', value: 45, color: '#3B82F6' }, { label…"
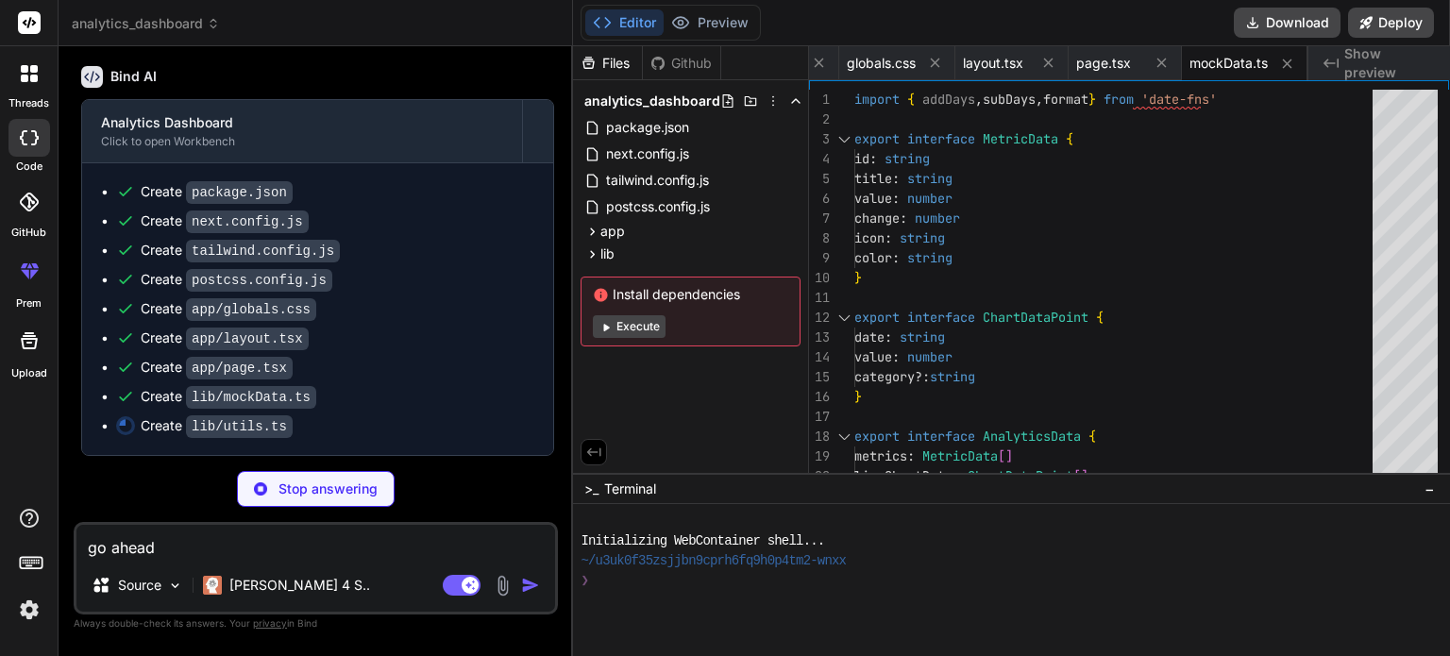
type textarea "x"
type textarea "}"
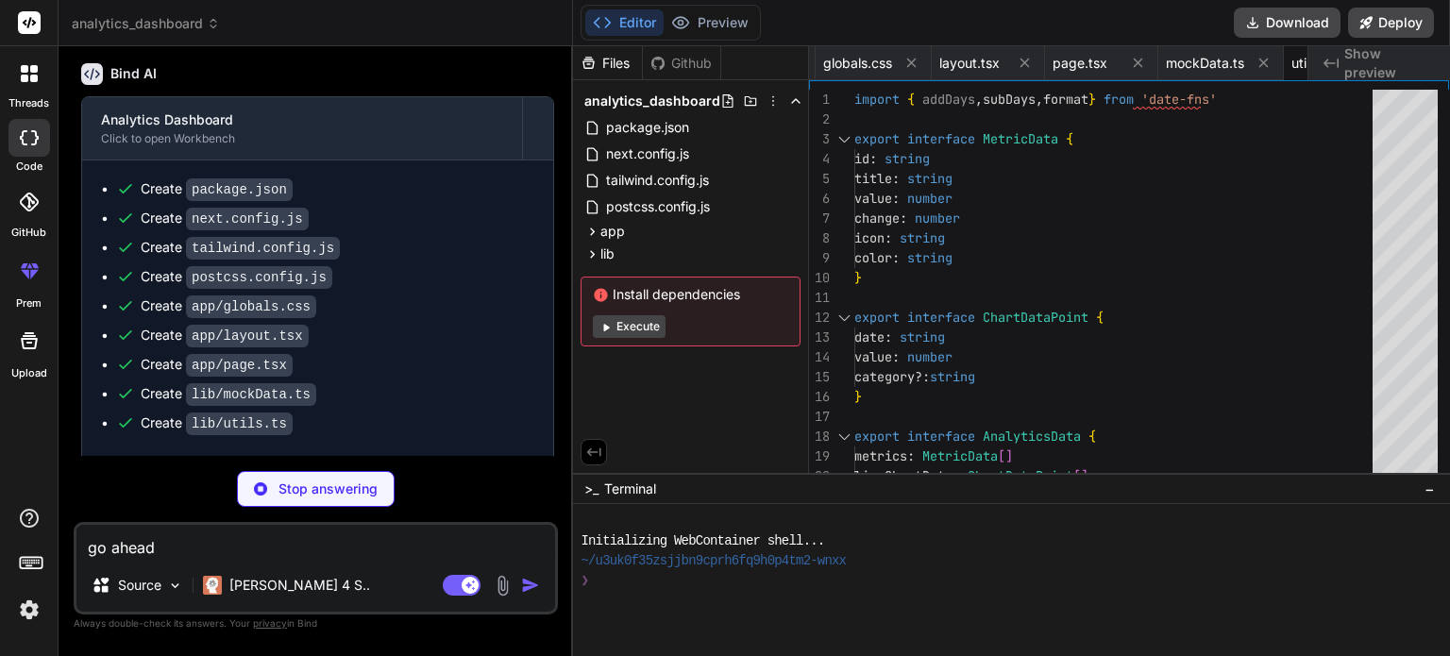
type textarea "x"
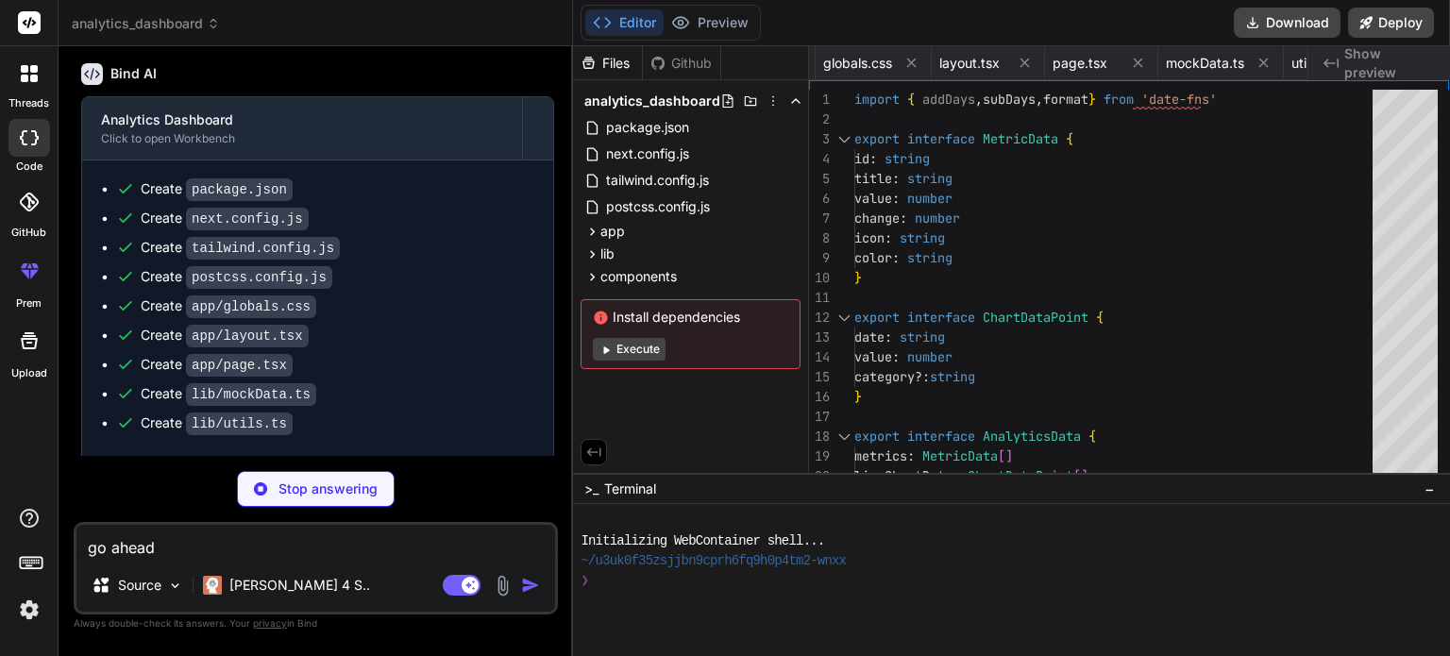
type textarea "x"
type textarea "<div className="mt-3 pt-3 border-t border-white/10"> <p className="text-white/6…"
type textarea "x"
type textarea "<option value="conversion">Conversion Rate</option> </select> </div> </div> </d…"
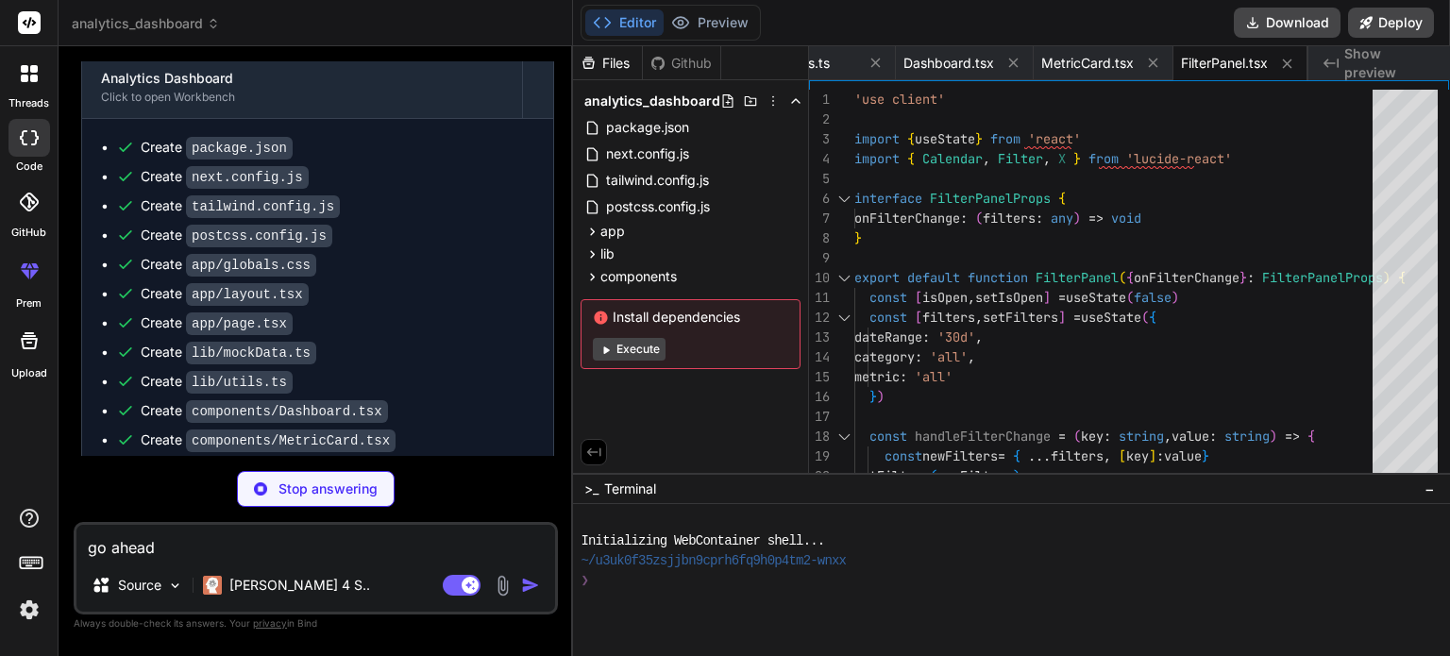
scroll to position [1370, 0]
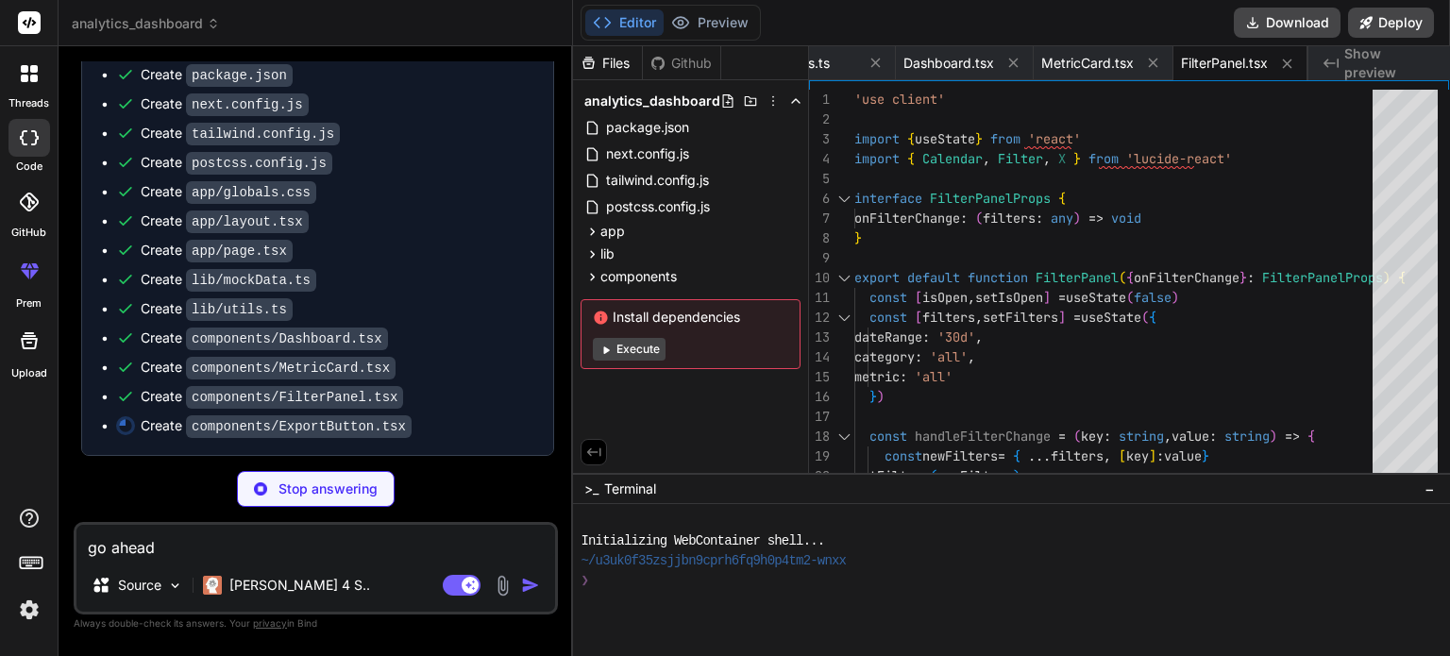
type textarea "x"
type textarea ") }"
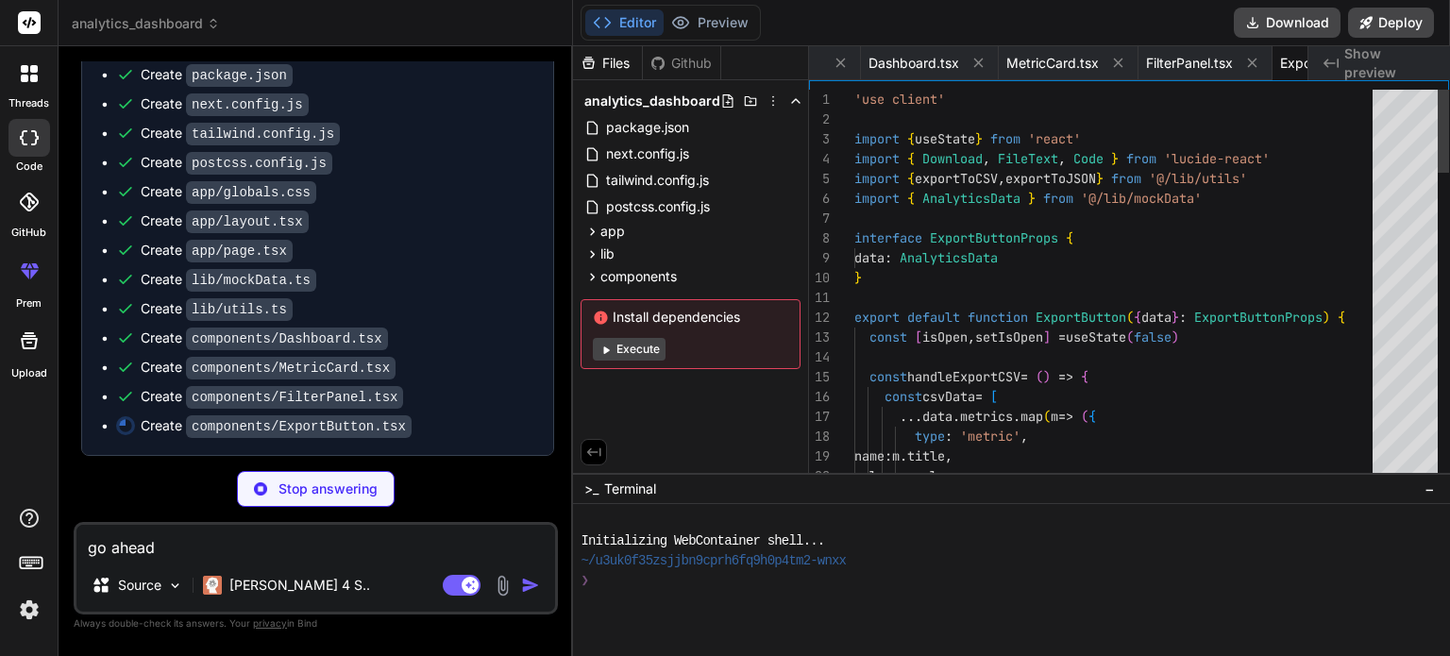
scroll to position [0, 1247]
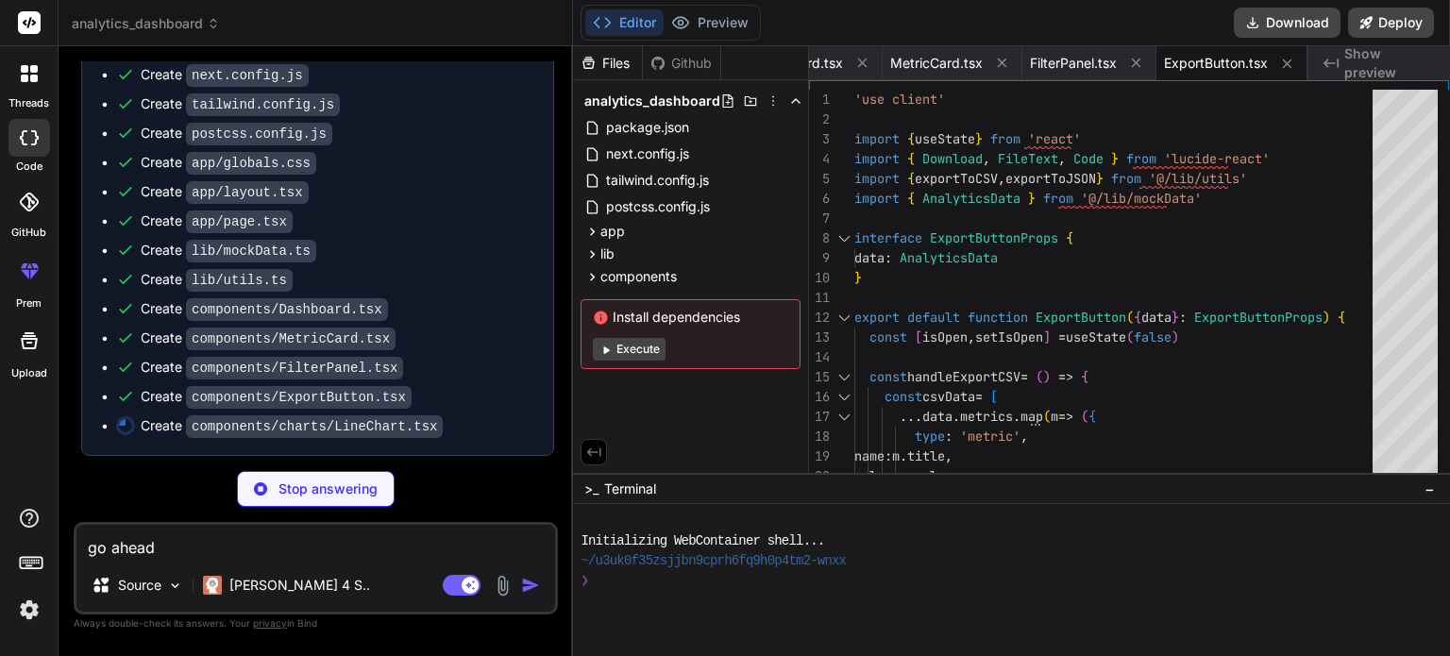
type textarea "x"
type textarea "return ( <div className="chart-container"> <h3 className="text-xl font-semibold…"
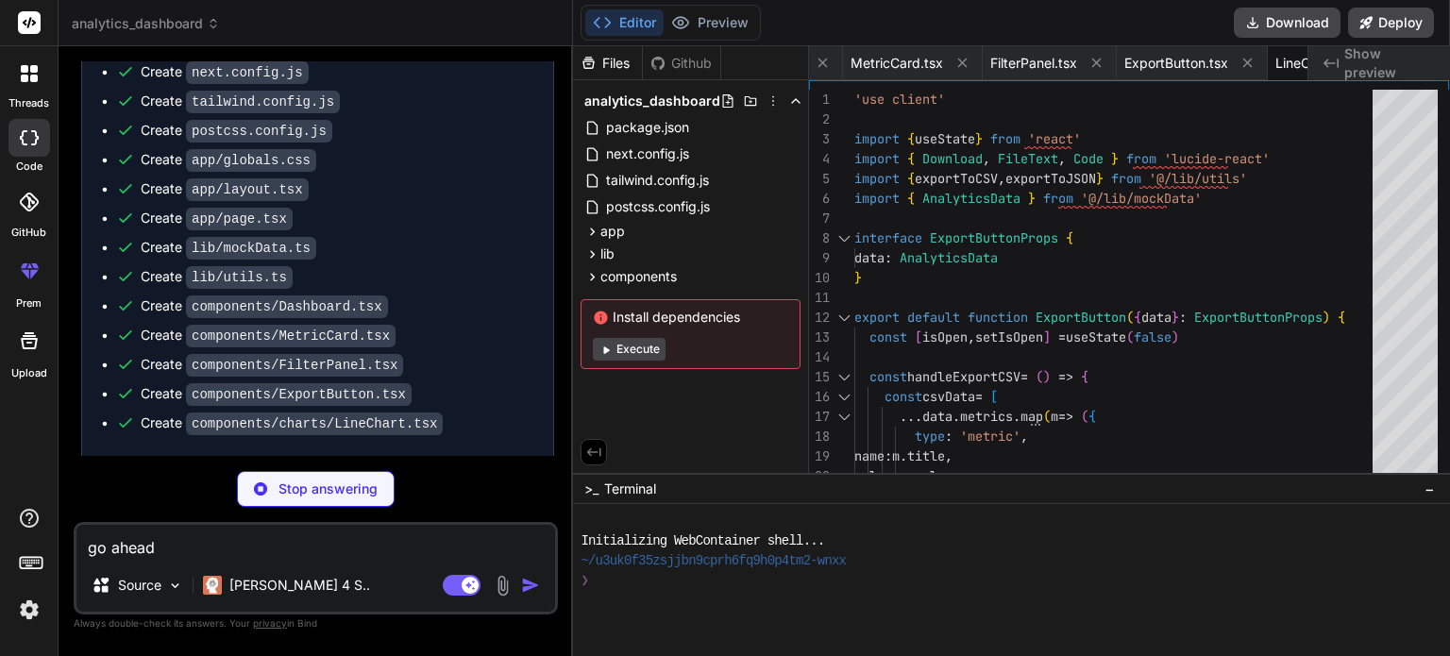
scroll to position [0, 1380]
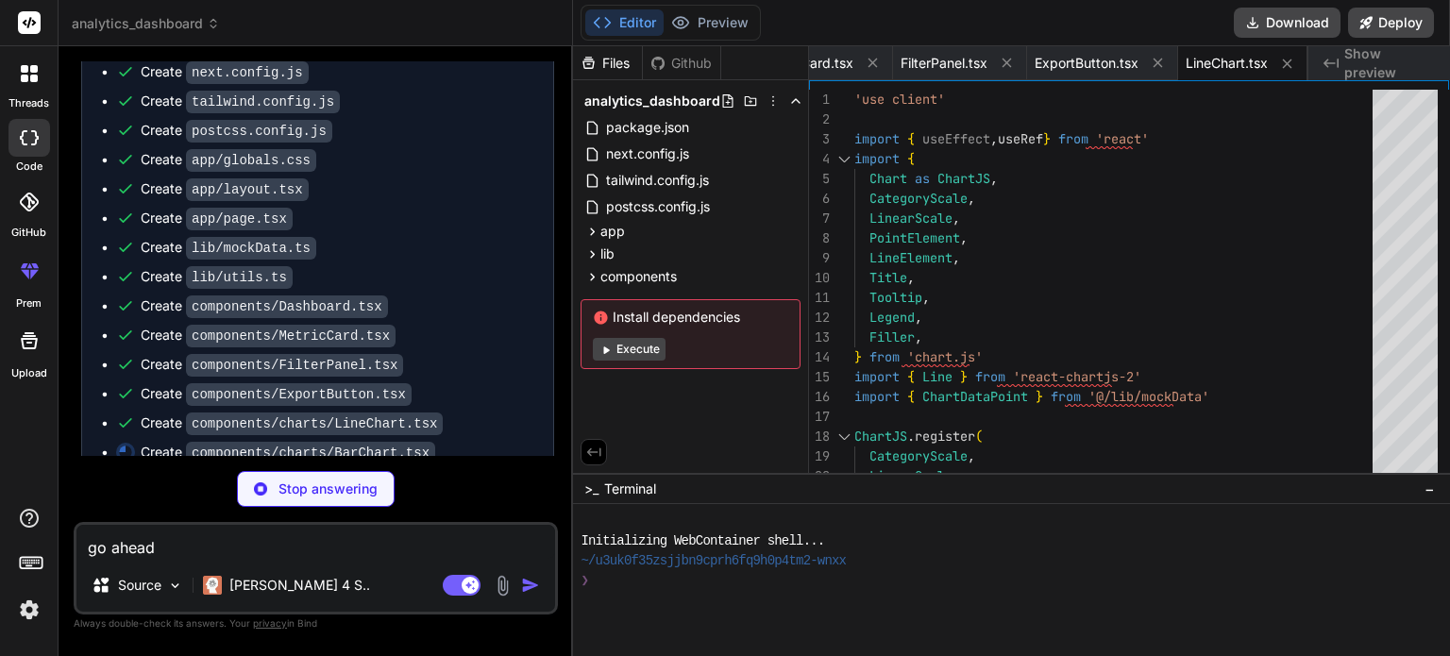
type textarea "x"
type textarea "return ( <div className="chart-container"> <h3 className="text-xl font-semibold…"
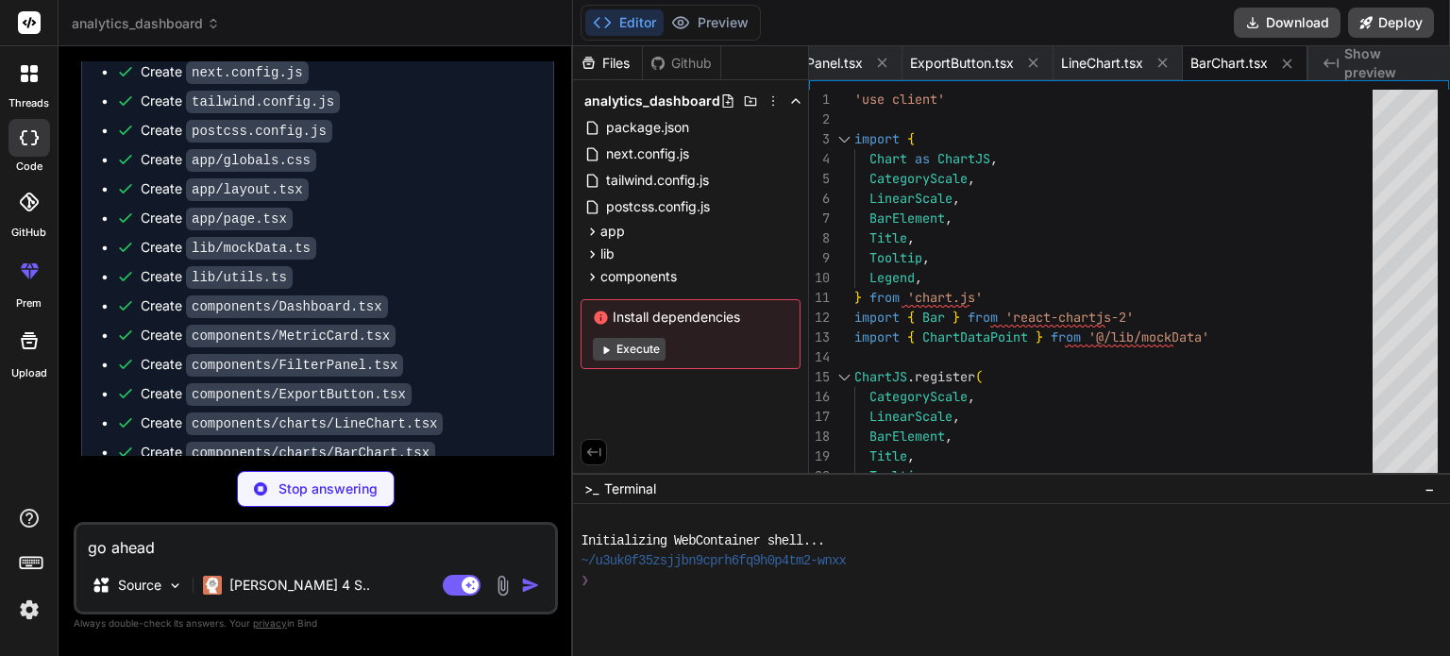
type textarea "x"
type textarea "}"
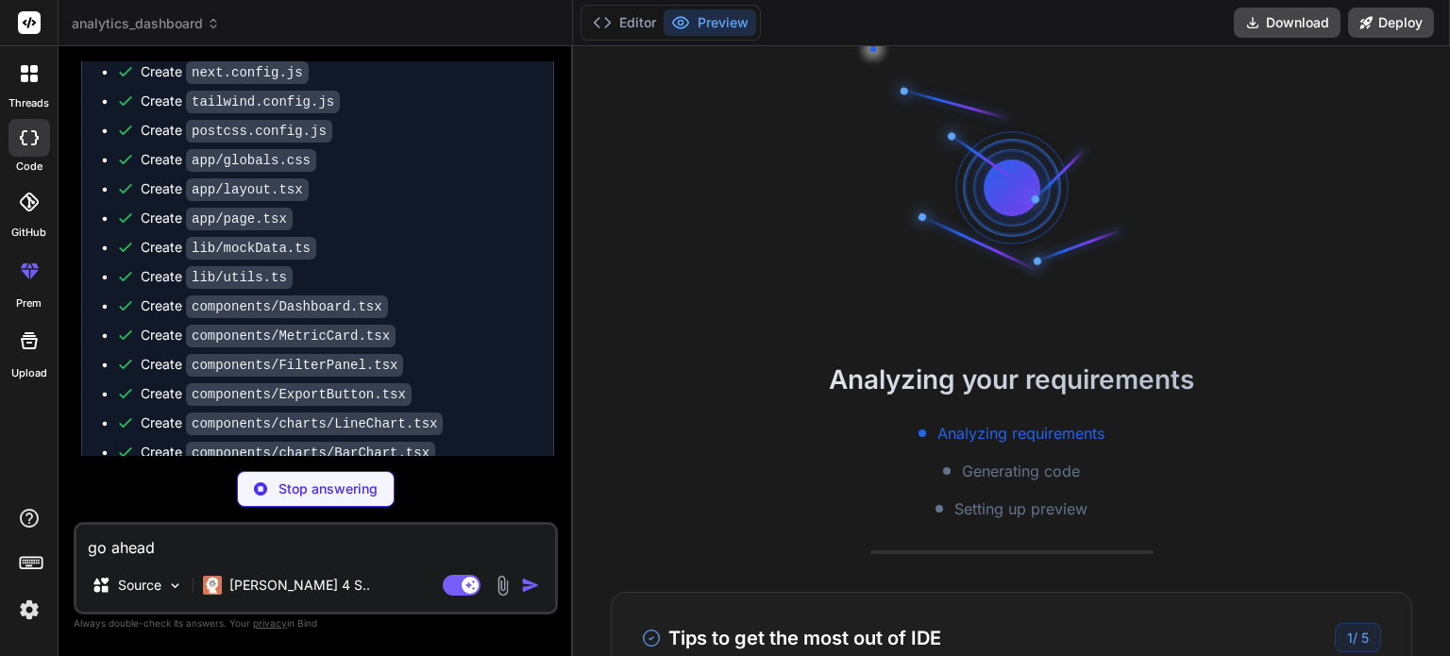
scroll to position [59, 0]
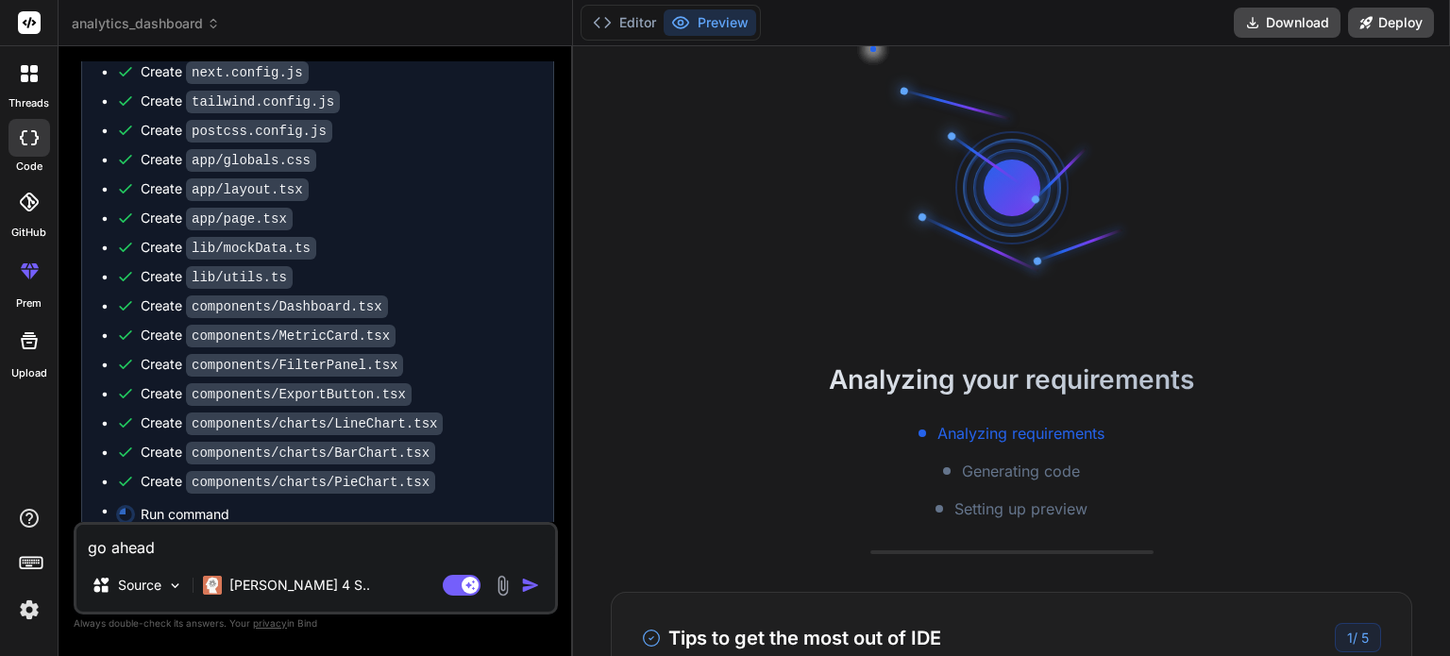
click at [751, 525] on div "Analyzing your requirements Analyzing requirements Generating code Setting up p…" at bounding box center [1011, 351] width 877 height 610
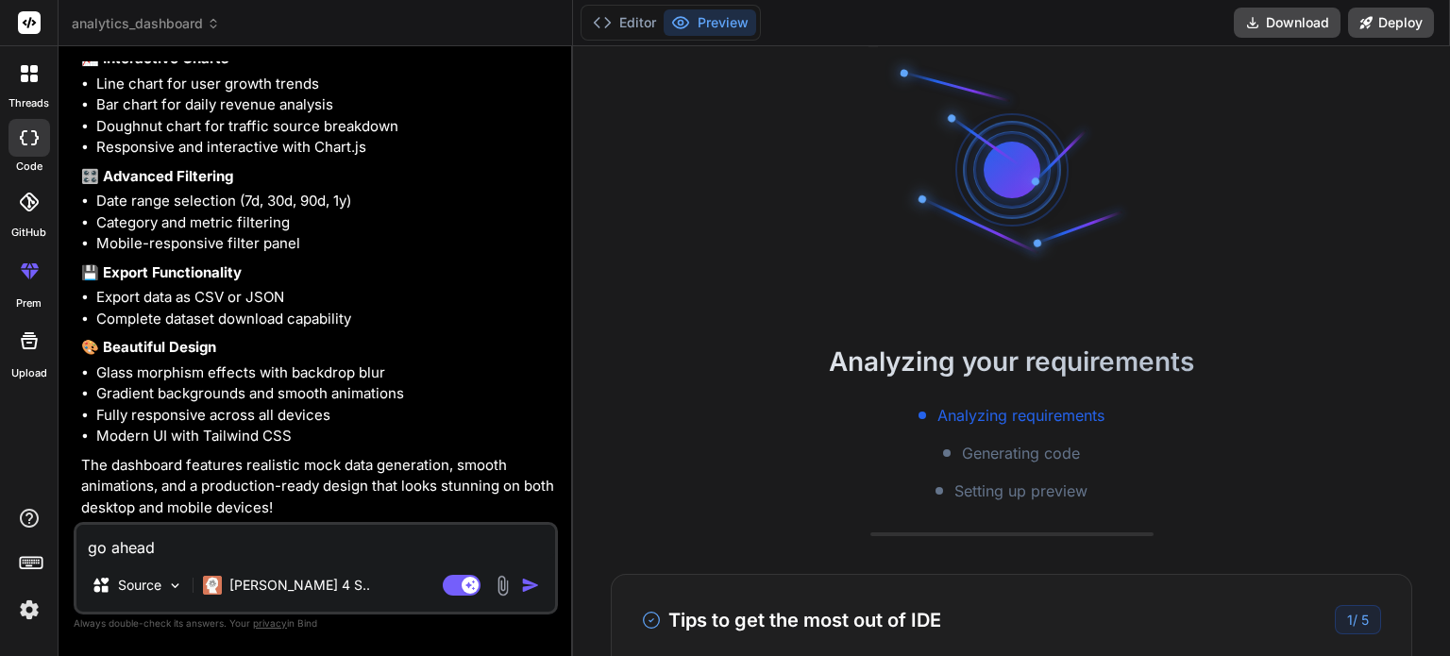
scroll to position [0, 0]
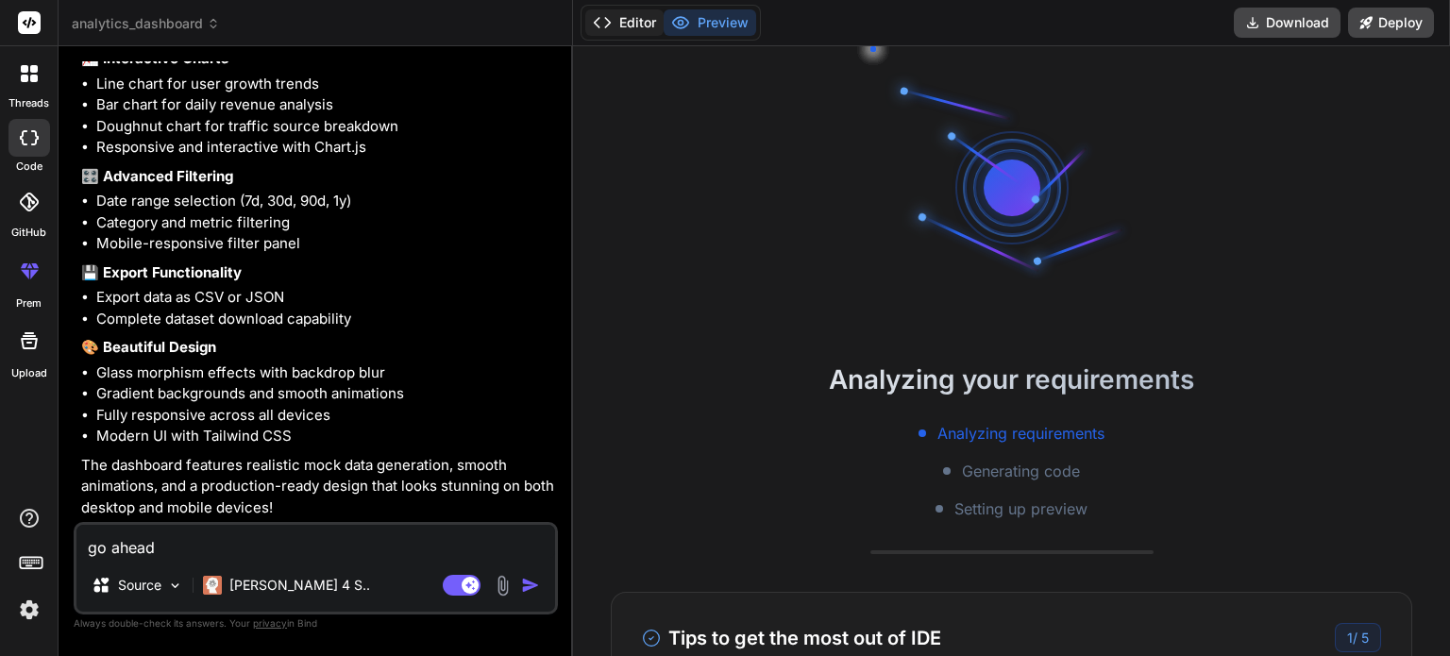
click at [621, 25] on button "Editor" at bounding box center [624, 22] width 78 height 26
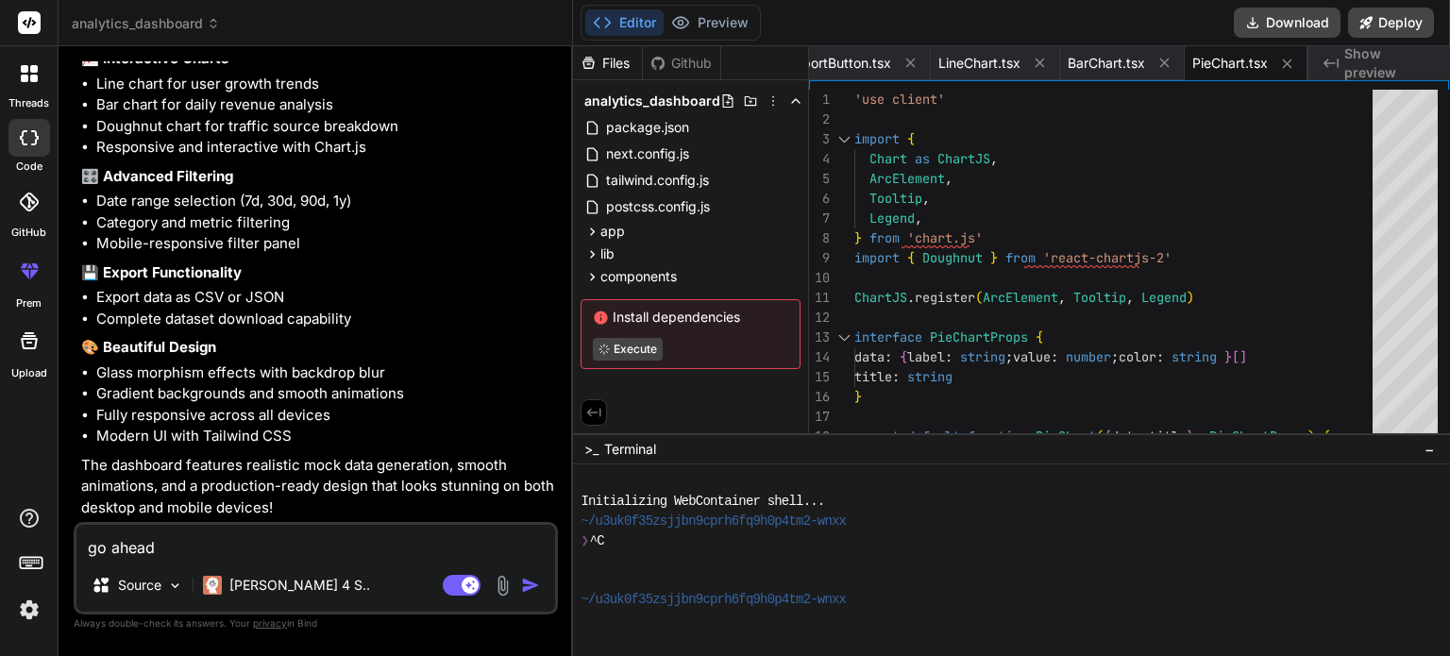
drag, startPoint x: 829, startPoint y: 475, endPoint x: 843, endPoint y: 433, distance: 43.9
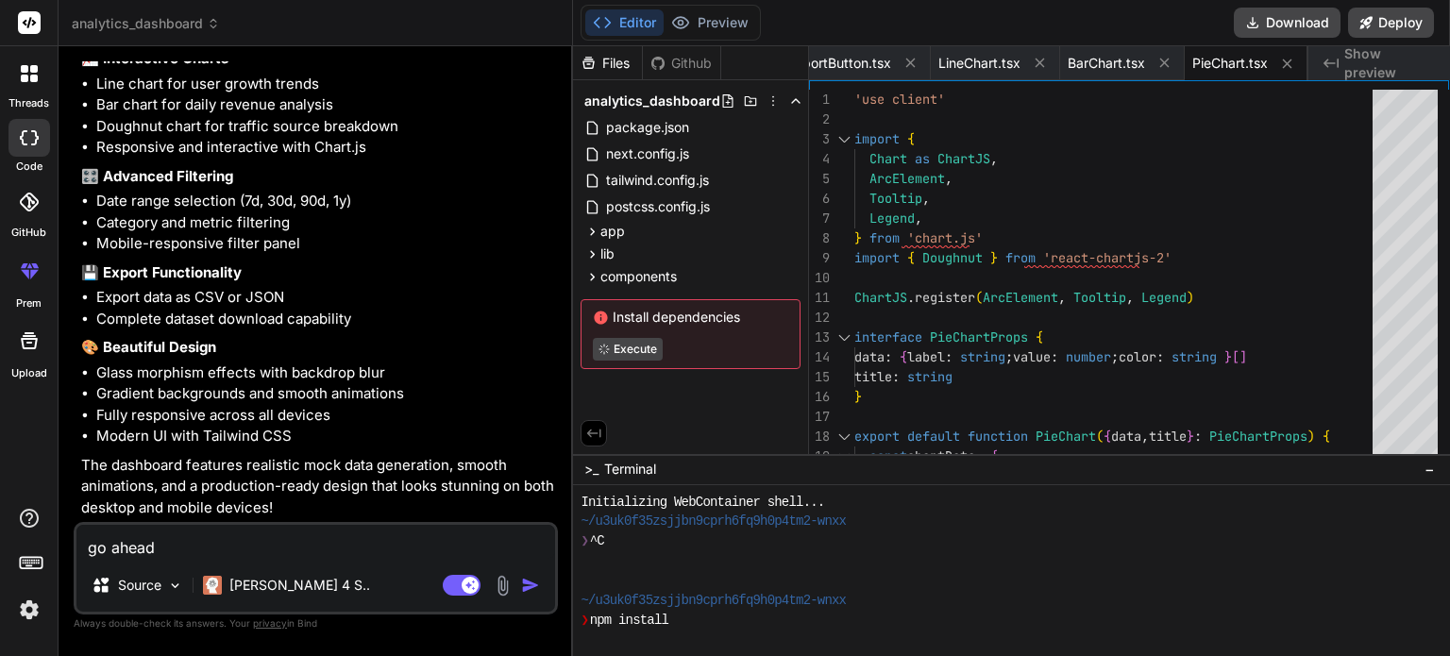
scroll to position [19, 0]
drag, startPoint x: 845, startPoint y: 434, endPoint x: 846, endPoint y: 454, distance: 19.8
click at [710, 16] on button "Preview" at bounding box center [710, 22] width 93 height 26
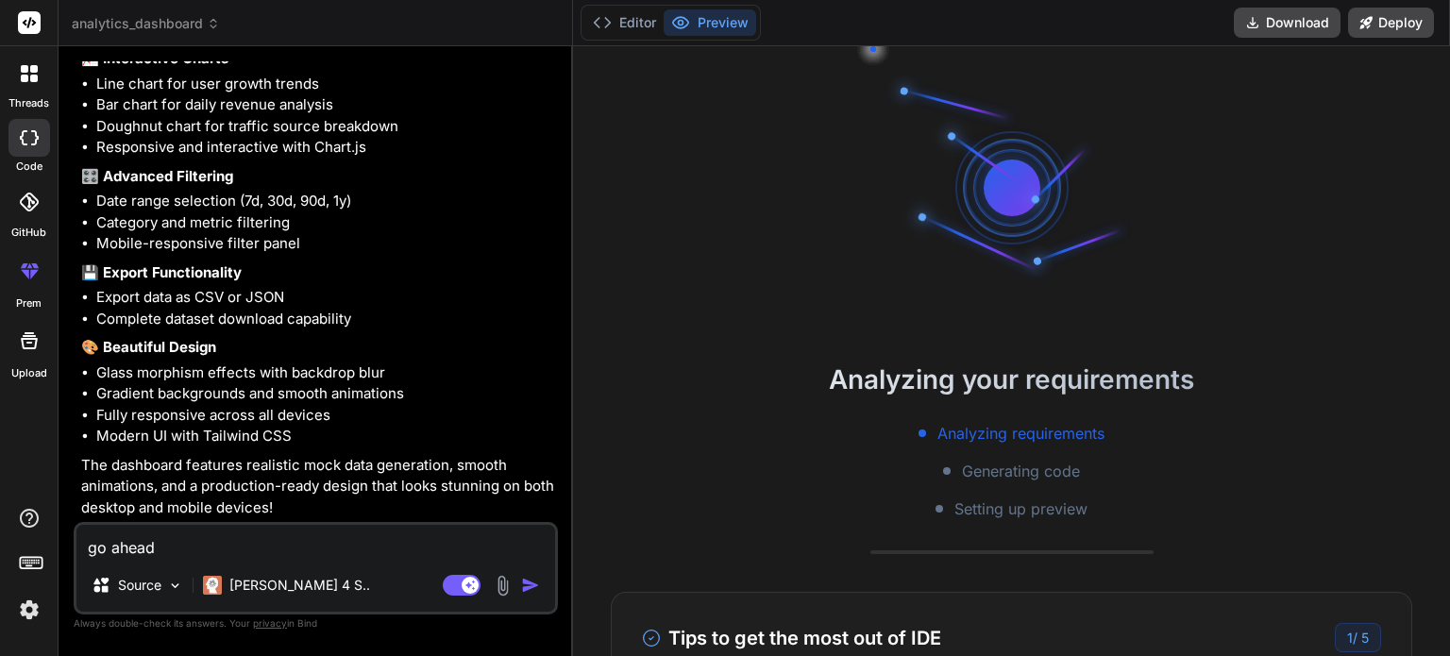
type textarea "x"
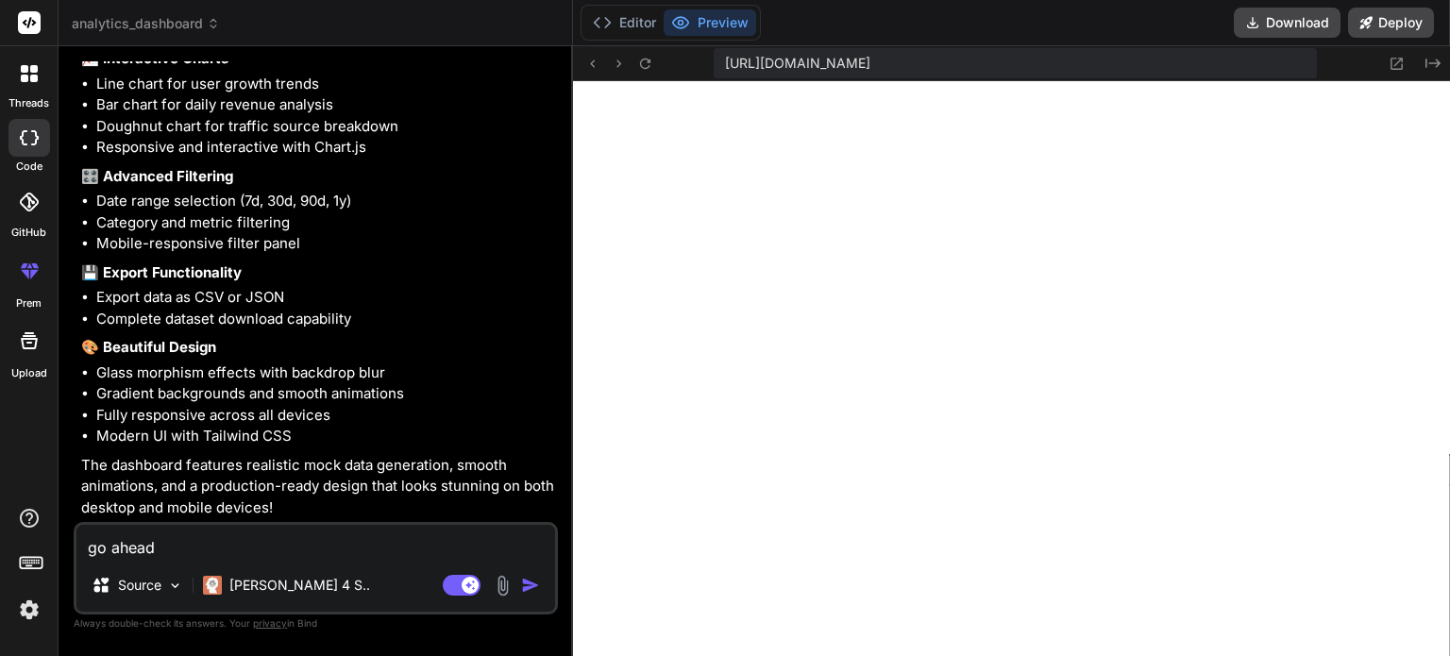
scroll to position [19, 0]
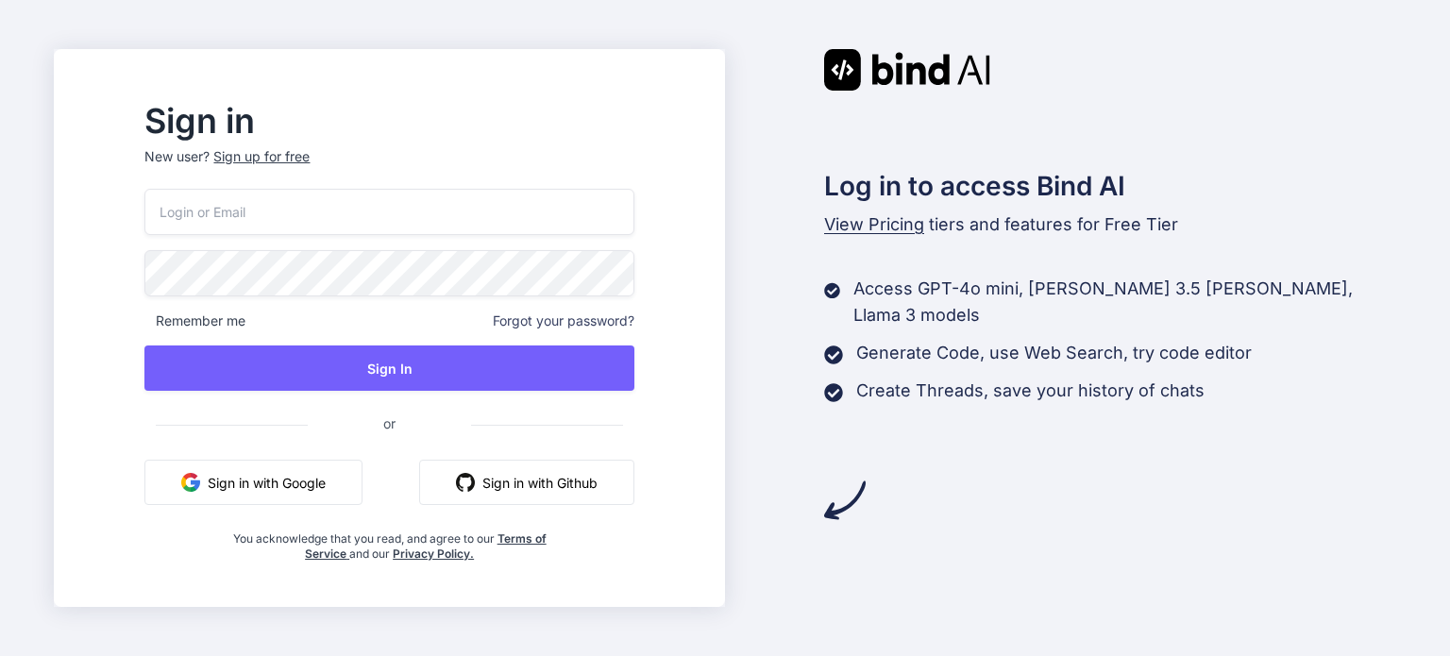
click at [294, 473] on button "Sign in with Google" at bounding box center [253, 482] width 218 height 45
